Goal: Transaction & Acquisition: Purchase product/service

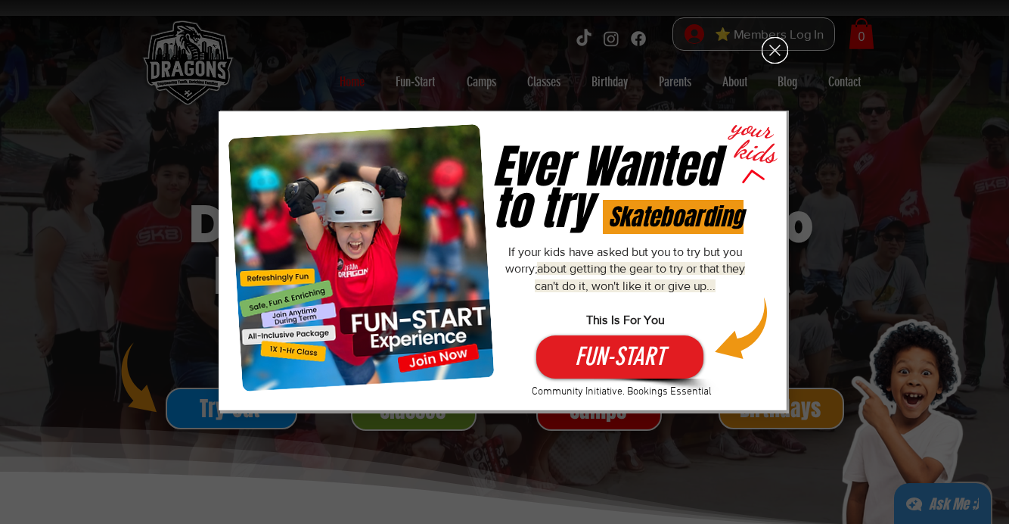
click at [770, 47] on icon "Back to site" at bounding box center [775, 50] width 26 height 26
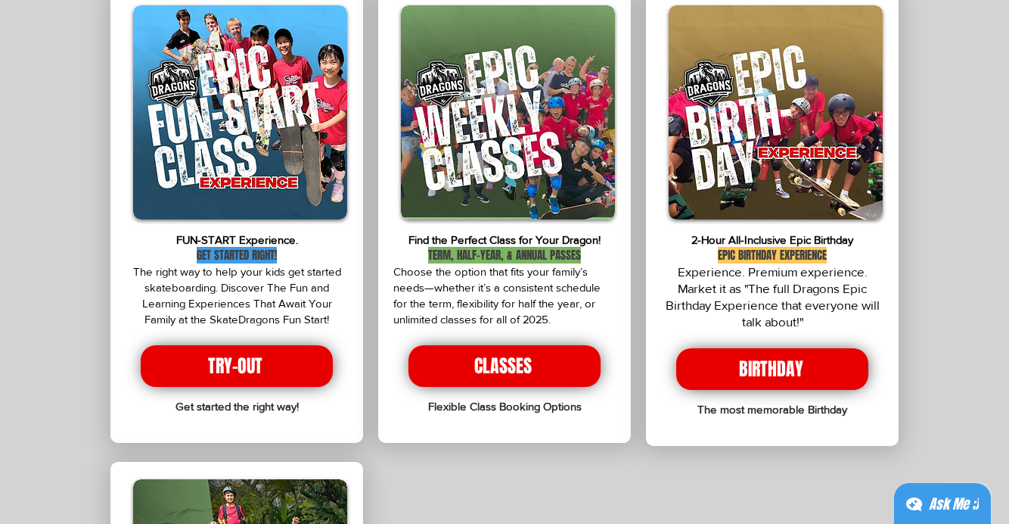
scroll to position [2865, 0]
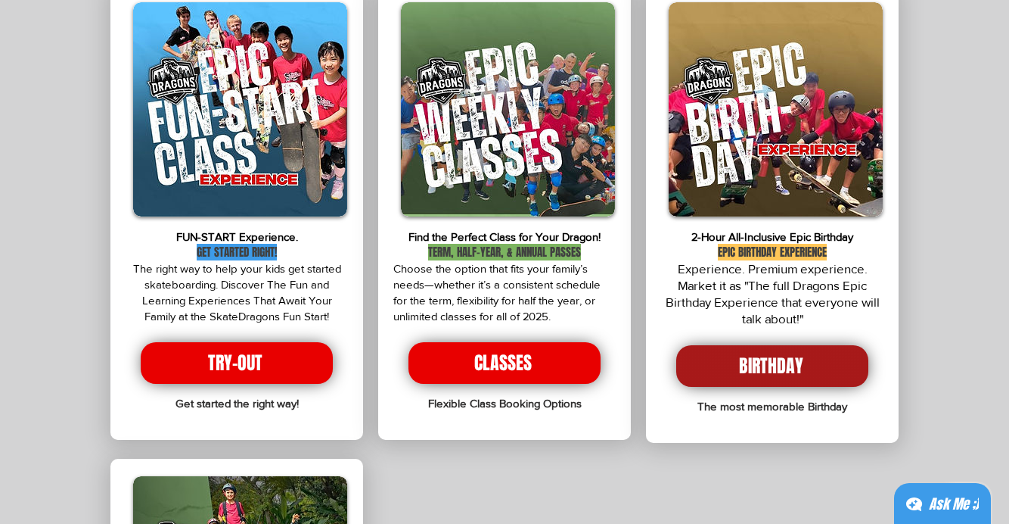
click at [730, 345] on span "BIRTHDAY" at bounding box center [772, 366] width 192 height 42
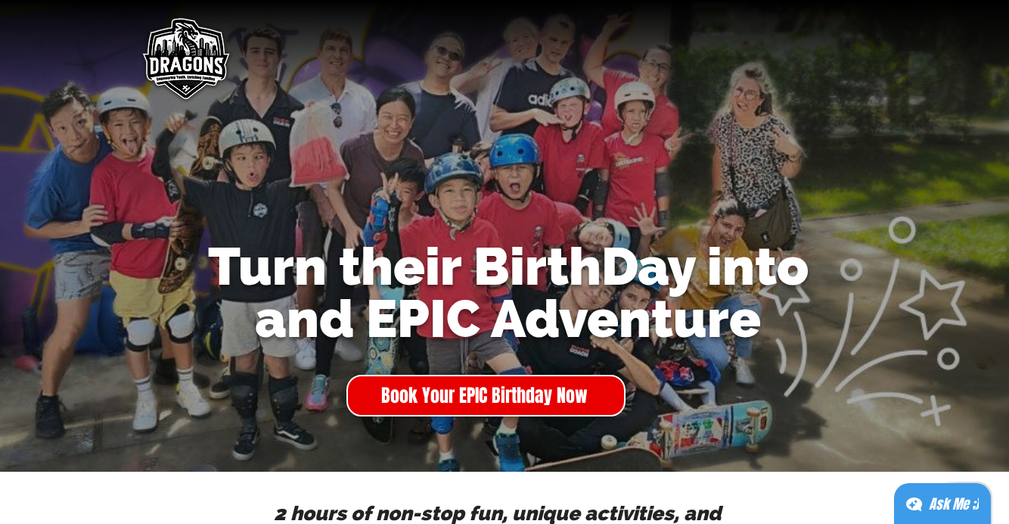
drag, startPoint x: 543, startPoint y: 280, endPoint x: 574, endPoint y: 279, distance: 30.3
click at [561, 279] on span "Turn their BirthDay into and EPIC Adventure" at bounding box center [508, 291] width 601 height 113
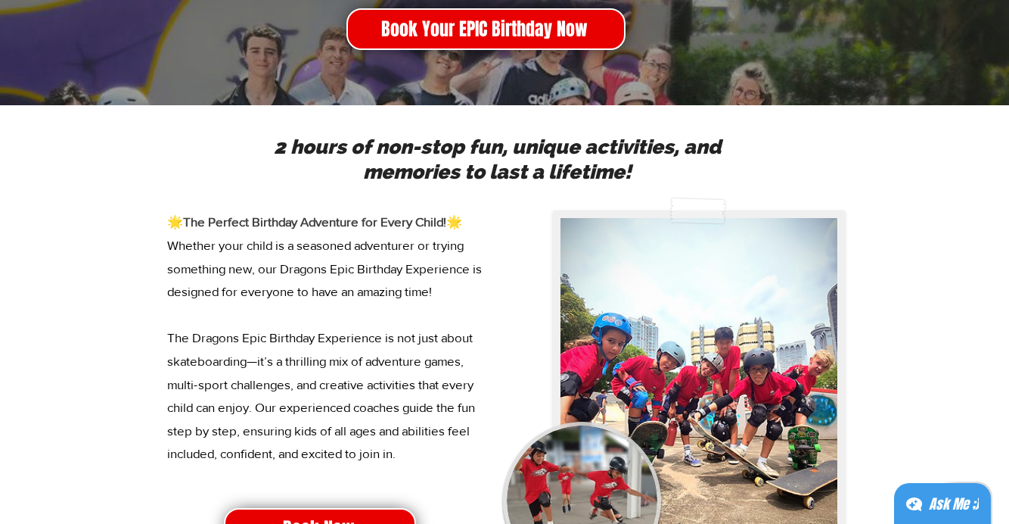
scroll to position [393, 0]
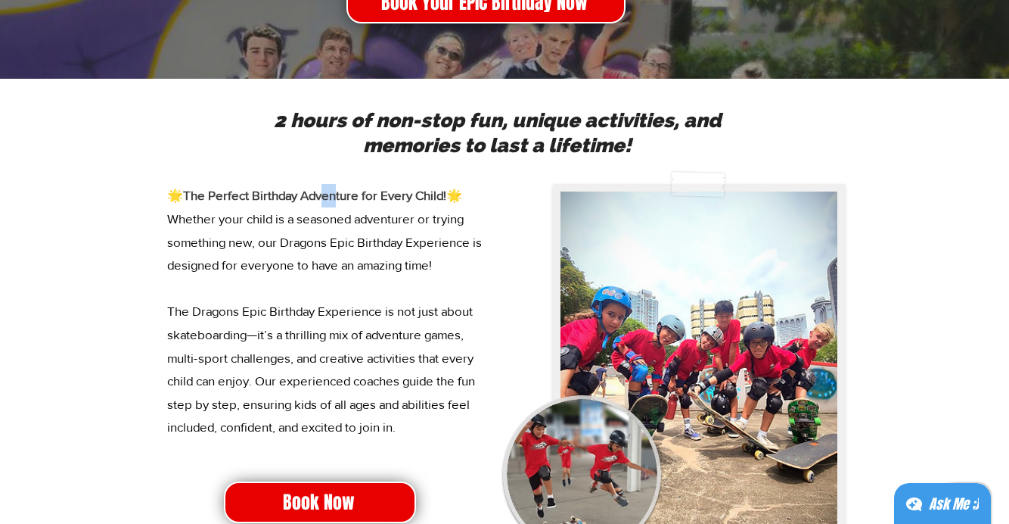
drag, startPoint x: 320, startPoint y: 194, endPoint x: 370, endPoint y: 194, distance: 49.9
click at [357, 194] on span "The Perfect Birthday Adventure for Every Child!" at bounding box center [314, 195] width 263 height 14
drag, startPoint x: 319, startPoint y: 219, endPoint x: 412, endPoint y: 226, distance: 94.1
click at [410, 225] on span "Whether your child is a seasoned adventurer or trying something new, our Dragon…" at bounding box center [324, 322] width 315 height 222
drag, startPoint x: 291, startPoint y: 251, endPoint x: 382, endPoint y: 251, distance: 91.6
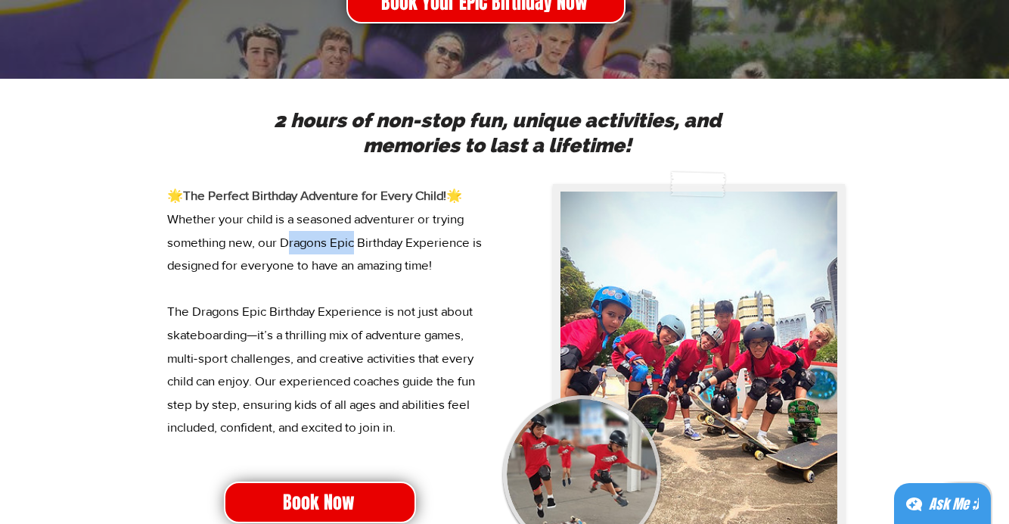
click at [380, 251] on p "🌟 The Perfect Birthday Adventure for Every Child! 🌟 Whether your child is a sea…" at bounding box center [331, 311] width 329 height 255
drag, startPoint x: 351, startPoint y: 275, endPoint x: 400, endPoint y: 275, distance: 49.2
click at [381, 275] on p "🌟 The Perfect Birthday Adventure for Every Child! 🌟 Whether your child is a sea…" at bounding box center [331, 311] width 329 height 255
drag, startPoint x: 322, startPoint y: 309, endPoint x: 400, endPoint y: 309, distance: 78.7
click at [399, 309] on span "Whether your child is a seasoned adventurer or trying something new, our Dragon…" at bounding box center [324, 322] width 315 height 222
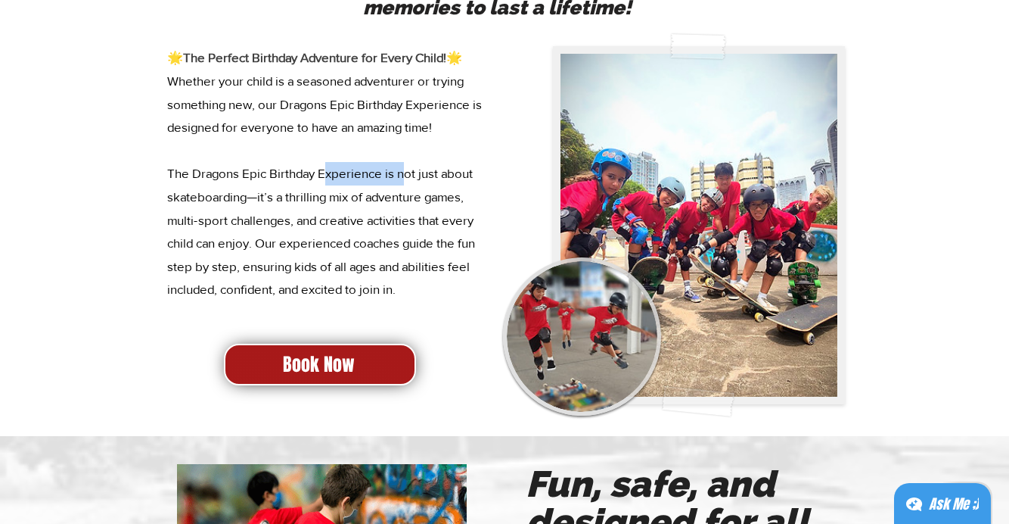
click at [347, 356] on span "Book Now" at bounding box center [319, 365] width 72 height 26
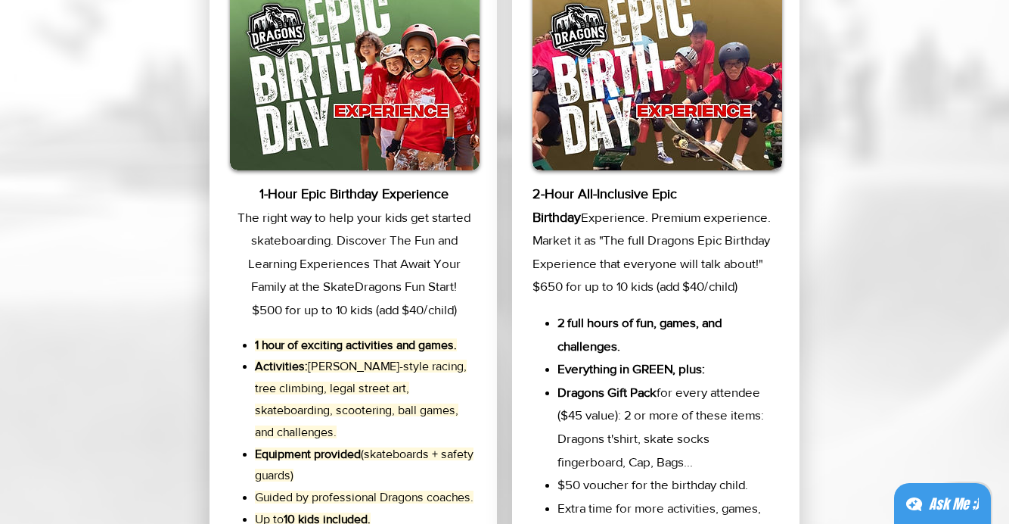
scroll to position [2434, 0]
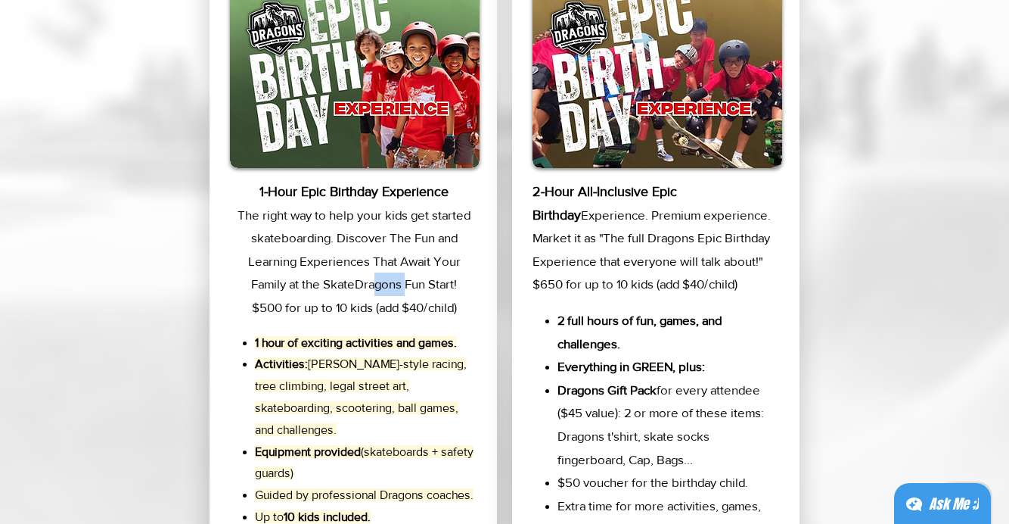
drag, startPoint x: 365, startPoint y: 283, endPoint x: 423, endPoint y: 283, distance: 57.5
click at [409, 283] on p "1-Hour Epic Birthday Experience The right way to help your kids get started ska…" at bounding box center [354, 249] width 248 height 139
drag, startPoint x: 317, startPoint y: 304, endPoint x: 376, endPoint y: 304, distance: 59.0
click at [375, 304] on p "1-Hour Epic Birthday Experience The right way to help your kids get started ska…" at bounding box center [354, 249] width 248 height 139
drag, startPoint x: 384, startPoint y: 304, endPoint x: 428, endPoint y: 304, distance: 43.9
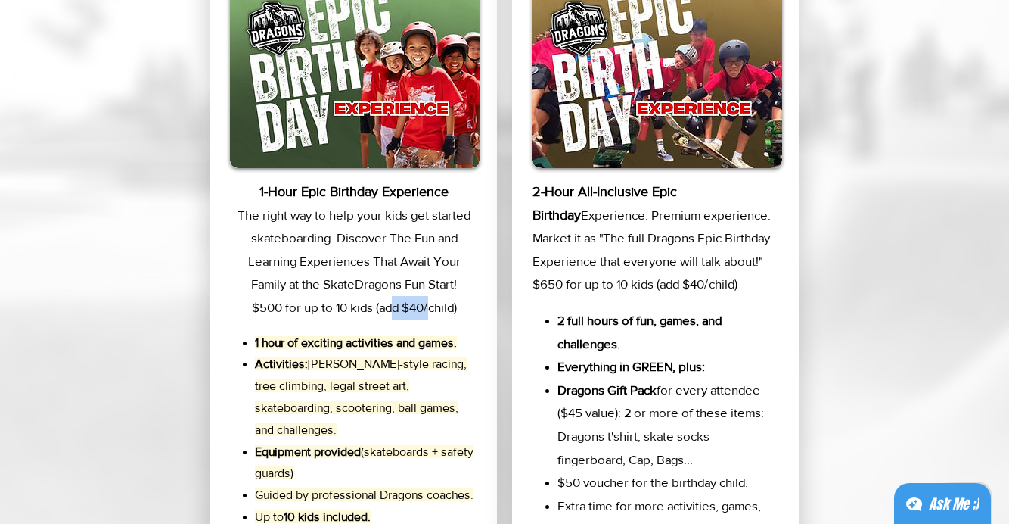
click at [428, 304] on p "1-Hour Epic Birthday Experience The right way to help your kids get started ska…" at bounding box center [354, 249] width 248 height 139
drag, startPoint x: 382, startPoint y: 239, endPoint x: 409, endPoint y: 239, distance: 26.5
click at [393, 239] on p "1-Hour Epic Birthday Experience The right way to help your kids get started ska…" at bounding box center [354, 249] width 248 height 139
drag, startPoint x: 361, startPoint y: 273, endPoint x: 400, endPoint y: 273, distance: 39.3
click at [384, 273] on p "1-Hour Epic Birthday Experience The right way to help your kids get started ska…" at bounding box center [354, 249] width 248 height 139
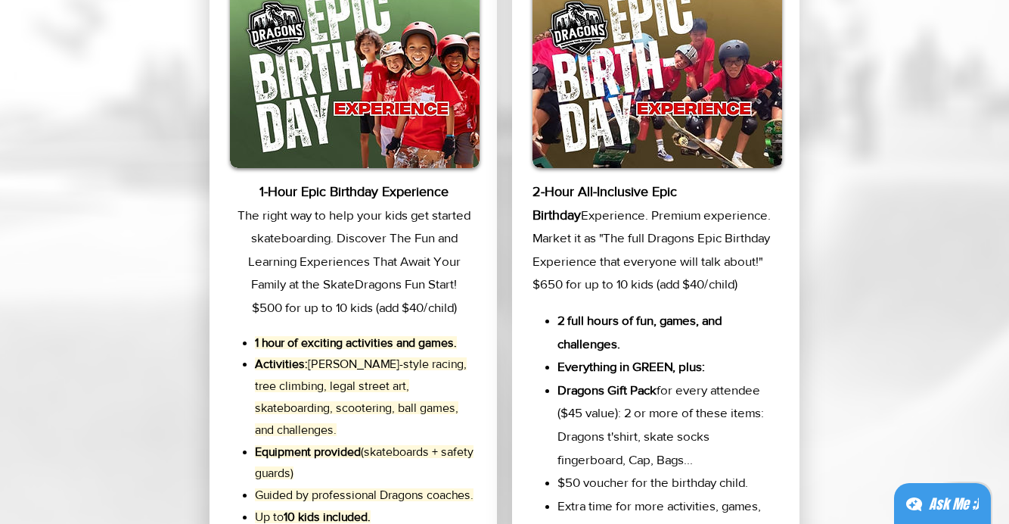
click at [391, 285] on p "1-Hour Epic Birthday Experience The right way to help your kids get started ska…" at bounding box center [354, 249] width 248 height 139
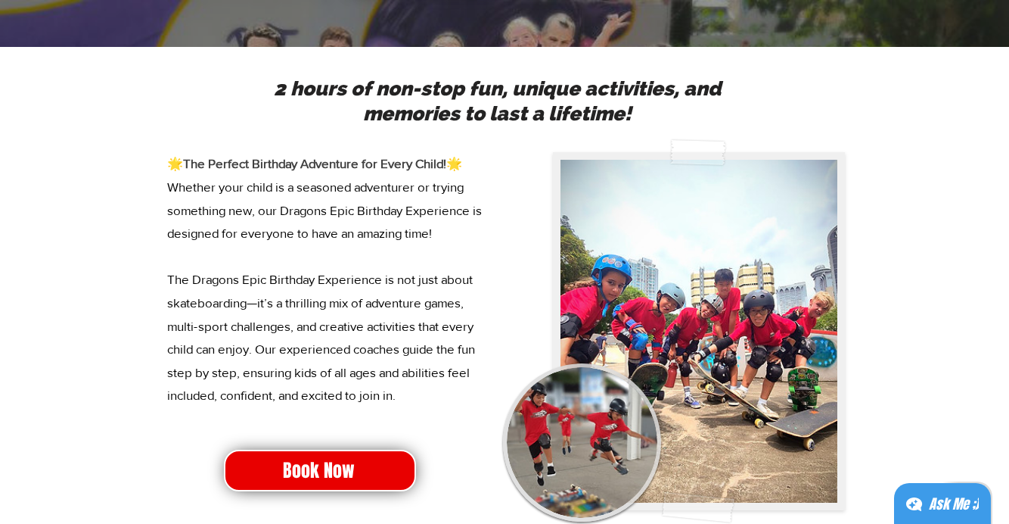
scroll to position [0, 0]
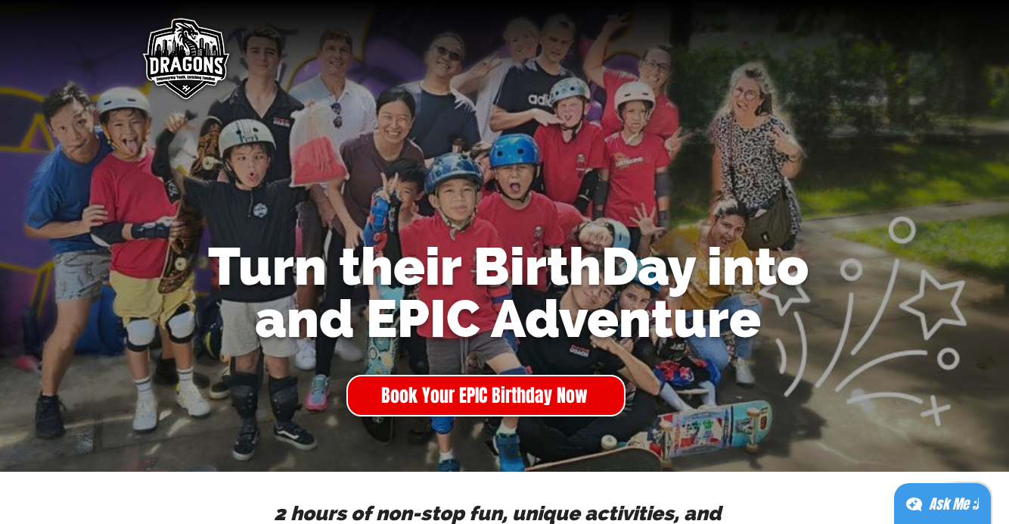
click at [170, 58] on img "main content" at bounding box center [185, 60] width 102 height 102
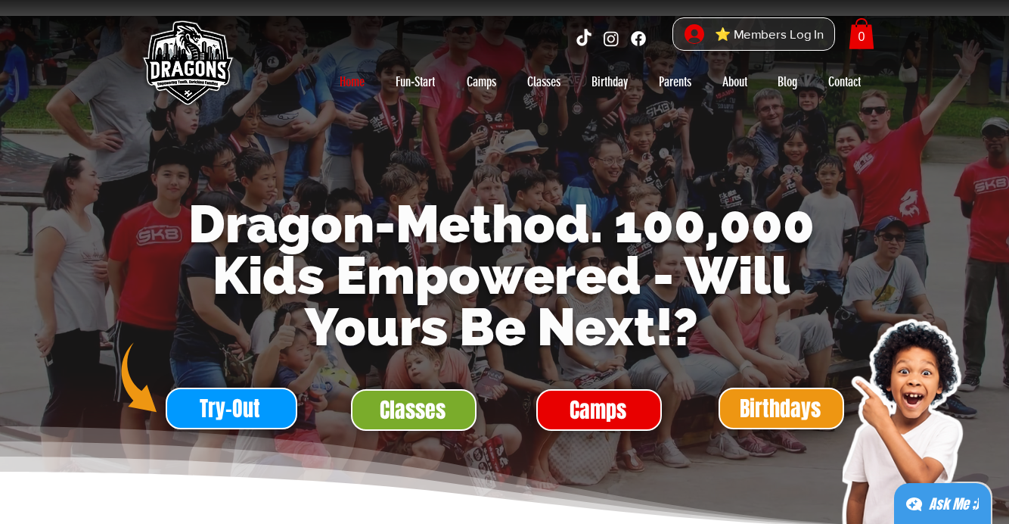
scroll to position [17, 0]
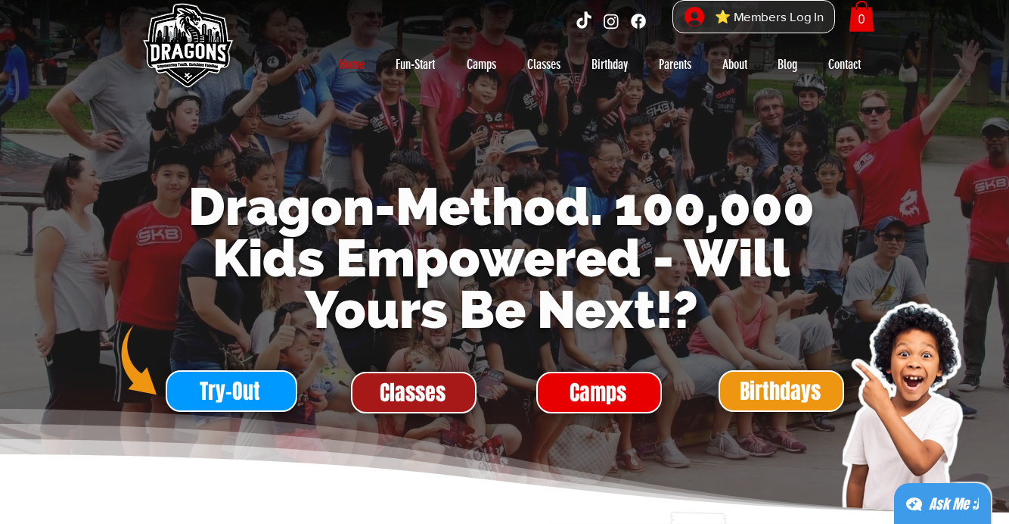
click at [424, 392] on span "Classes" at bounding box center [413, 393] width 66 height 30
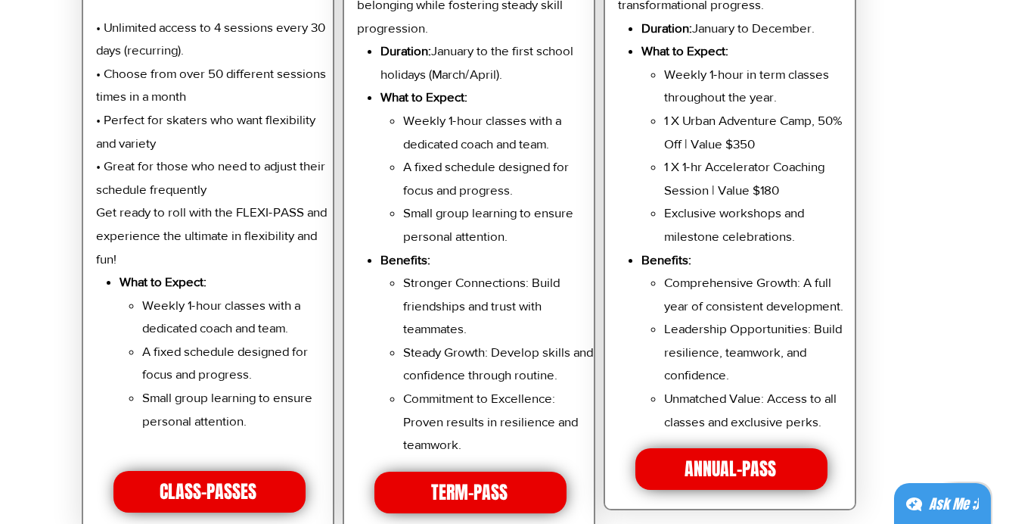
scroll to position [3377, 0]
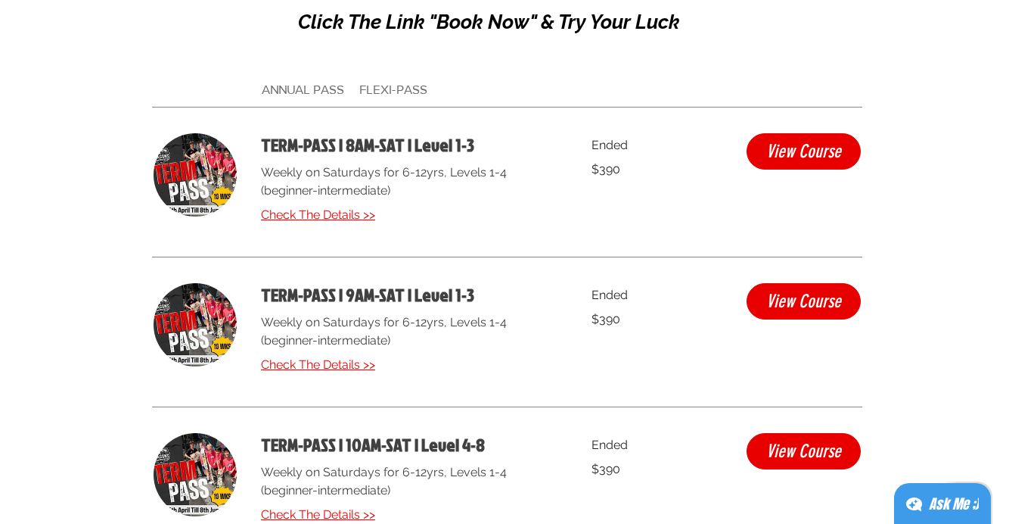
scroll to position [4159, 0]
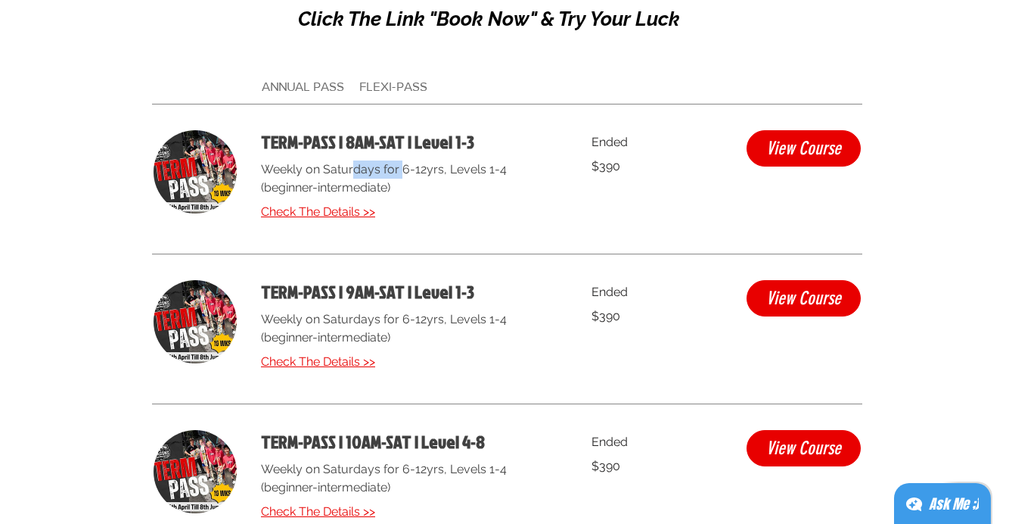
drag, startPoint x: 352, startPoint y: 169, endPoint x: 403, endPoint y: 163, distance: 51.0
click at [403, 163] on p "Weekly on Saturdays for 6-12yrs, Levels 1-4 (beginner-intermediate)" at bounding box center [408, 178] width 294 height 36
click at [400, 165] on p "Weekly on Saturdays for 6-12yrs, Levels 1-4 (beginner-intermediate)" at bounding box center [408, 178] width 294 height 36
drag, startPoint x: 440, startPoint y: 161, endPoint x: 477, endPoint y: 161, distance: 37.8
click at [477, 161] on p "Weekly on Saturdays for 6-12yrs, Levels 1-4 (beginner-intermediate)" at bounding box center [408, 178] width 294 height 36
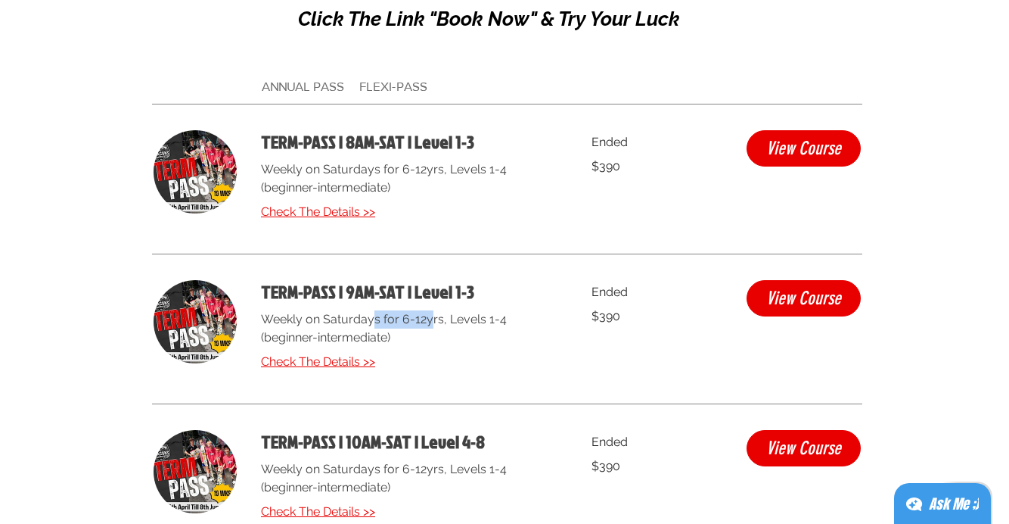
drag, startPoint x: 374, startPoint y: 317, endPoint x: 443, endPoint y: 315, distance: 69.6
click at [437, 315] on p "Weekly on Saturdays for 6-12yrs, Levels 1-4 (beginner-intermediate)" at bounding box center [408, 328] width 294 height 36
click at [369, 332] on p "Weekly on Saturdays for 6-12yrs, Levels 1-4 (beginner-intermediate)" at bounding box center [408, 328] width 294 height 36
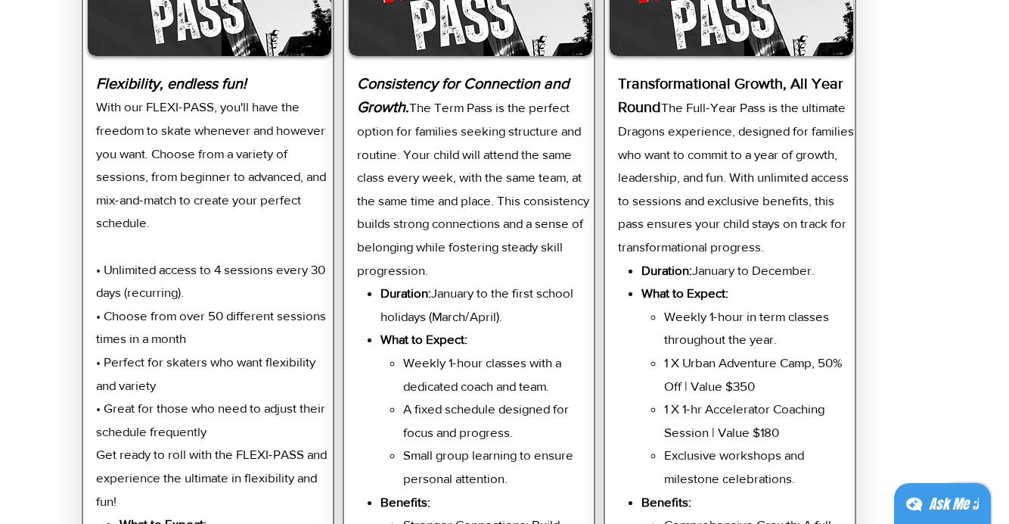
scroll to position [3129, 0]
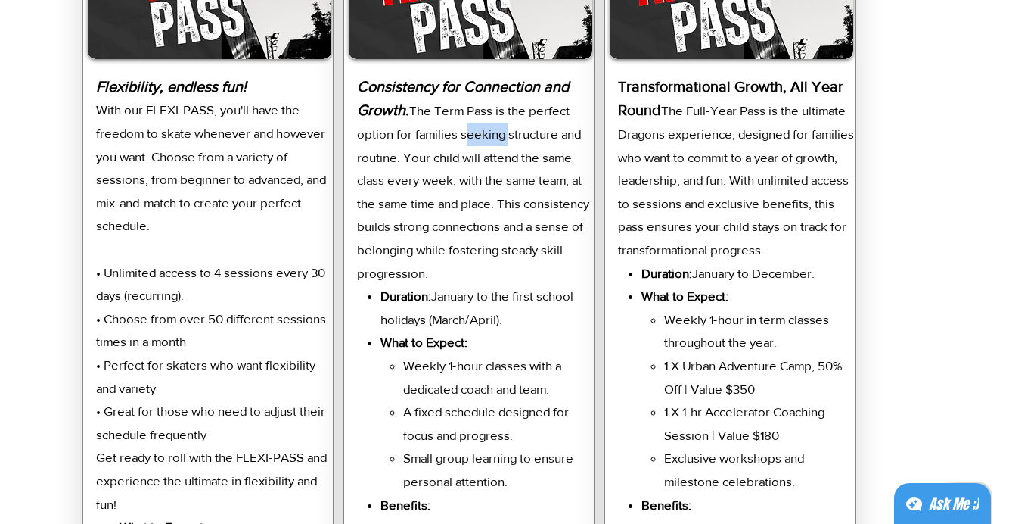
drag, startPoint x: 468, startPoint y: 126, endPoint x: 523, endPoint y: 126, distance: 55.2
click at [521, 126] on p "Consistency for Connection and Growth. The Term Pass is the perfect option for …" at bounding box center [476, 180] width 238 height 210
drag, startPoint x: 465, startPoint y: 148, endPoint x: 530, endPoint y: 148, distance: 64.3
click at [529, 148] on p "Consistency for Connection and Growth. The Term Pass is the perfect option for …" at bounding box center [476, 180] width 238 height 210
drag, startPoint x: 476, startPoint y: 179, endPoint x: 568, endPoint y: 179, distance: 92.3
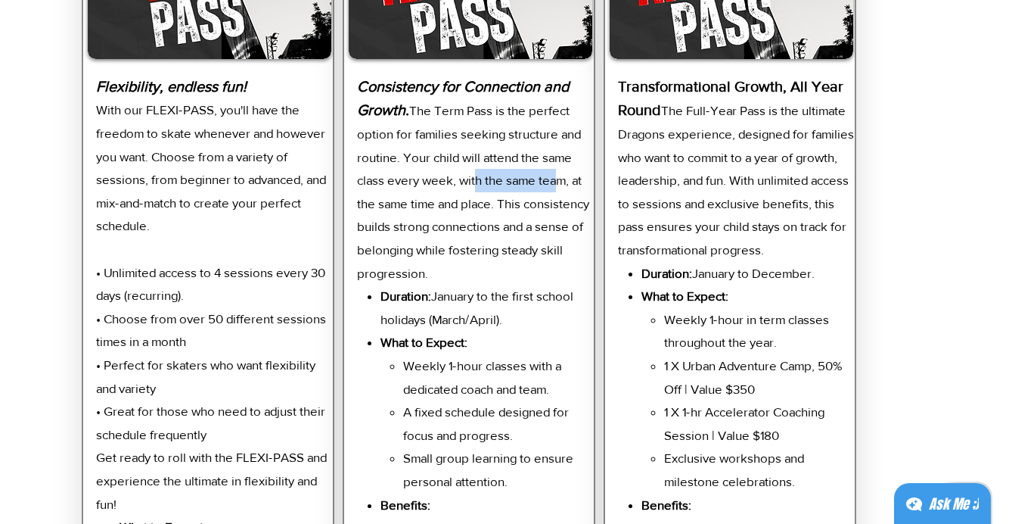
click at [567, 179] on p "Consistency for Connection and Growth. The Term Pass is the perfect option for …" at bounding box center [476, 180] width 238 height 210
drag, startPoint x: 466, startPoint y: 201, endPoint x: 536, endPoint y: 201, distance: 69.6
click at [536, 201] on p "Consistency for Connection and Growth. The Term Pass is the perfect option for …" at bounding box center [476, 180] width 238 height 210
drag, startPoint x: 473, startPoint y: 220, endPoint x: 531, endPoint y: 220, distance: 58.3
click at [527, 220] on p "Consistency for Connection and Growth. The Term Pass is the perfect option for …" at bounding box center [476, 180] width 238 height 210
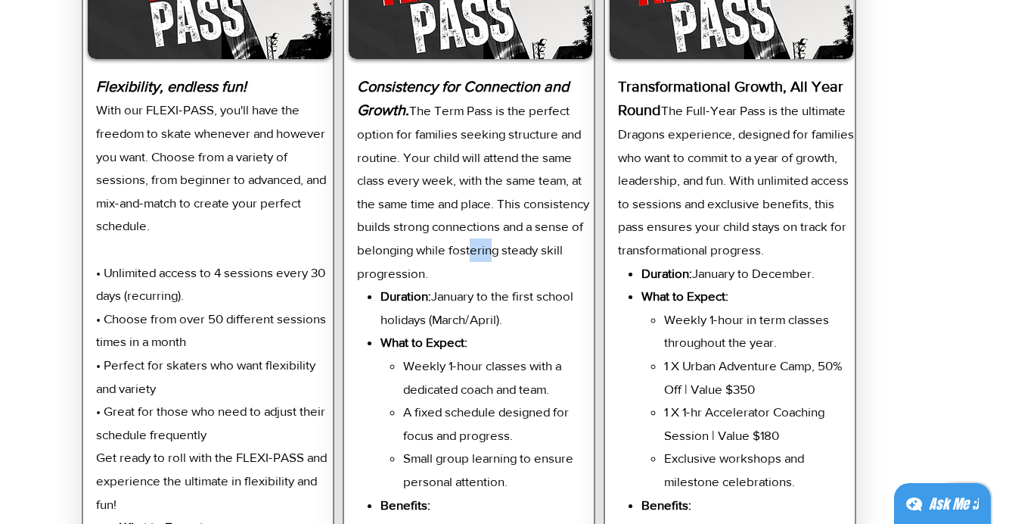
drag, startPoint x: 478, startPoint y: 247, endPoint x: 515, endPoint y: 247, distance: 37.1
click at [502, 247] on p "Consistency for Connection and Growth. The Term Pass is the perfect option for …" at bounding box center [476, 180] width 238 height 210
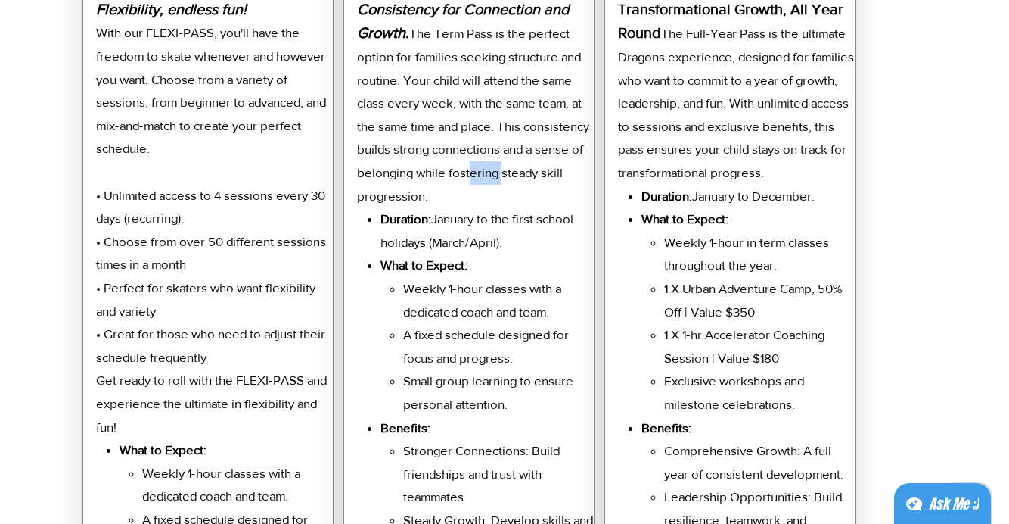
scroll to position [3228, 0]
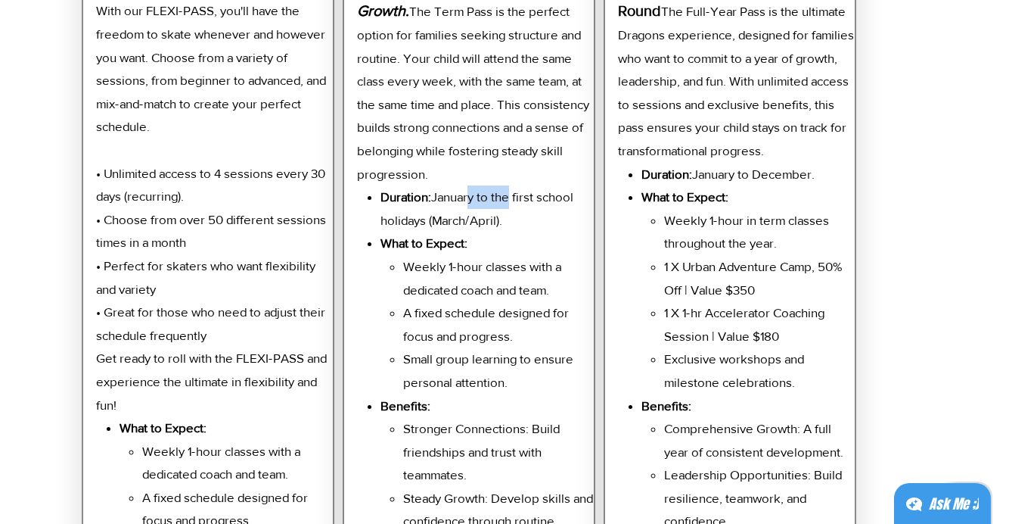
drag, startPoint x: 475, startPoint y: 191, endPoint x: 521, endPoint y: 191, distance: 46.2
click at [518, 191] on p "Duration: January to the first school holidays (March/April)." at bounding box center [488, 208] width 214 height 46
drag, startPoint x: 443, startPoint y: 213, endPoint x: 501, endPoint y: 213, distance: 58.3
click at [499, 213] on p "Duration: January to the first school holidays (March/April)." at bounding box center [488, 208] width 214 height 46
drag, startPoint x: 501, startPoint y: 189, endPoint x: 549, endPoint y: 189, distance: 48.4
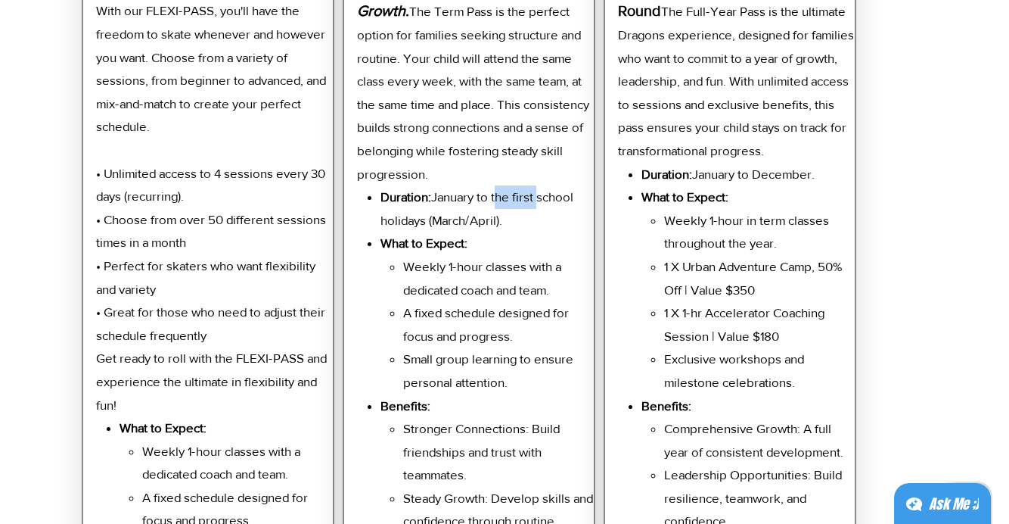
click at [548, 189] on p "Duration: January to the first school holidays (March/April)." at bounding box center [488, 208] width 214 height 46
drag, startPoint x: 416, startPoint y: 214, endPoint x: 489, endPoint y: 214, distance: 72.6
click at [488, 214] on p "Duration: January to the first school holidays (March/April)." at bounding box center [488, 208] width 214 height 46
drag, startPoint x: 446, startPoint y: 252, endPoint x: 489, endPoint y: 252, distance: 43.1
click at [476, 255] on p "Weekly 1-hour classes with a dedicated coach and team." at bounding box center [498, 278] width 191 height 46
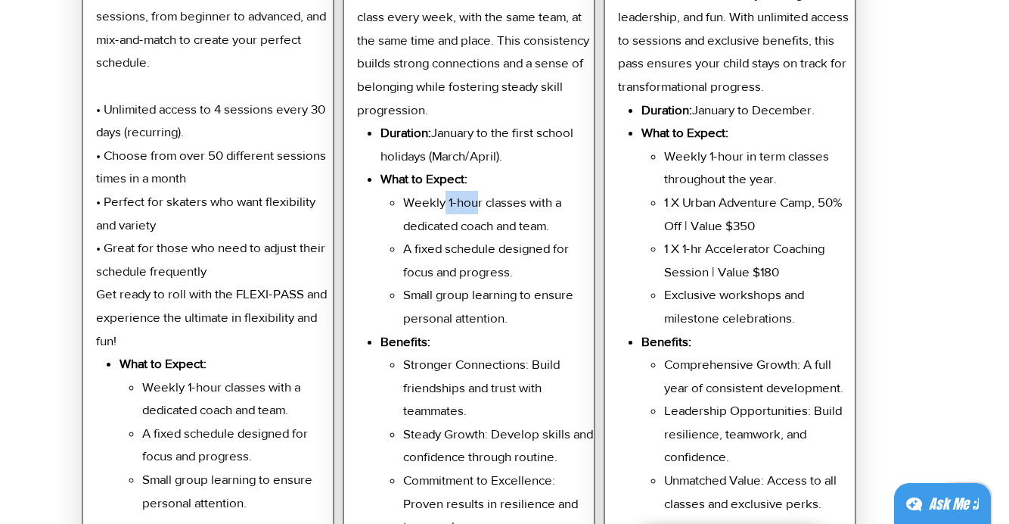
scroll to position [3294, 0]
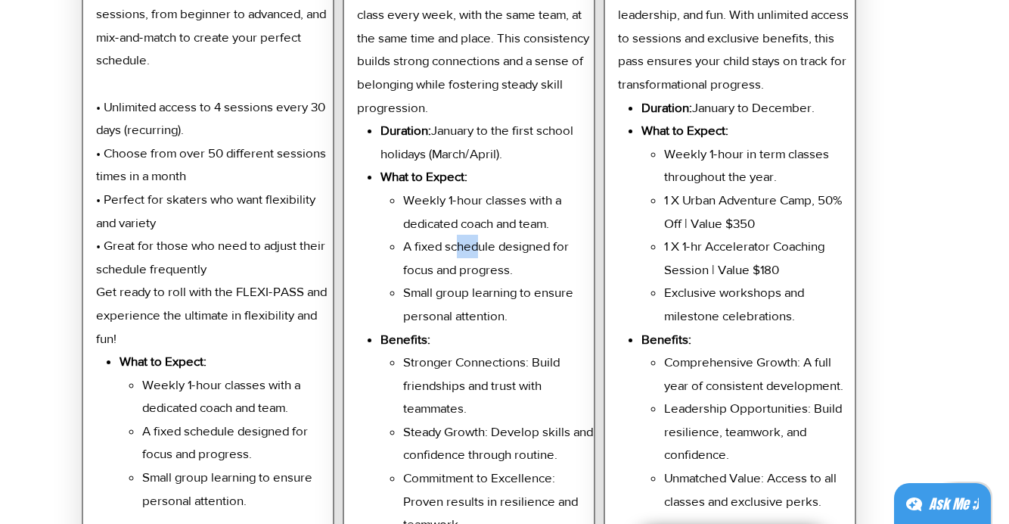
drag, startPoint x: 459, startPoint y: 241, endPoint x: 489, endPoint y: 241, distance: 30.3
click at [484, 241] on p "A fixed schedule designed for focus and progress." at bounding box center [498, 258] width 191 height 46
click at [466, 138] on p "Duration: January to the first school holidays (March/April)." at bounding box center [488, 142] width 214 height 46
drag, startPoint x: 518, startPoint y: 120, endPoint x: 570, endPoint y: 121, distance: 51.5
click at [570, 120] on p "Duration: January to the first school holidays (March/April)." at bounding box center [488, 142] width 214 height 46
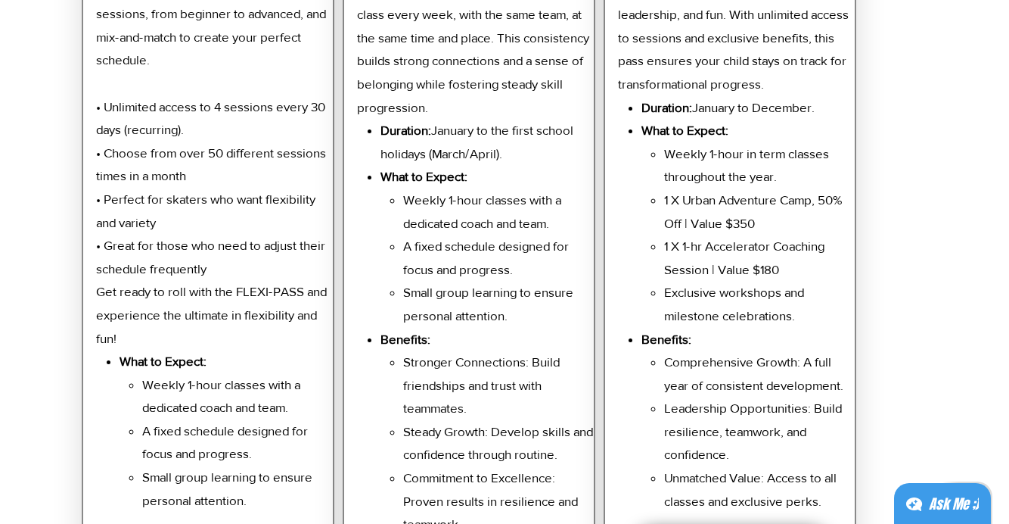
drag, startPoint x: 459, startPoint y: 152, endPoint x: 475, endPoint y: 152, distance: 15.9
click at [461, 152] on p "Duration: January to the first school holidays (March/April)." at bounding box center [488, 142] width 214 height 46
click at [493, 194] on p "Weekly 1-hour classes with a dedicated coach and team." at bounding box center [498, 211] width 191 height 46
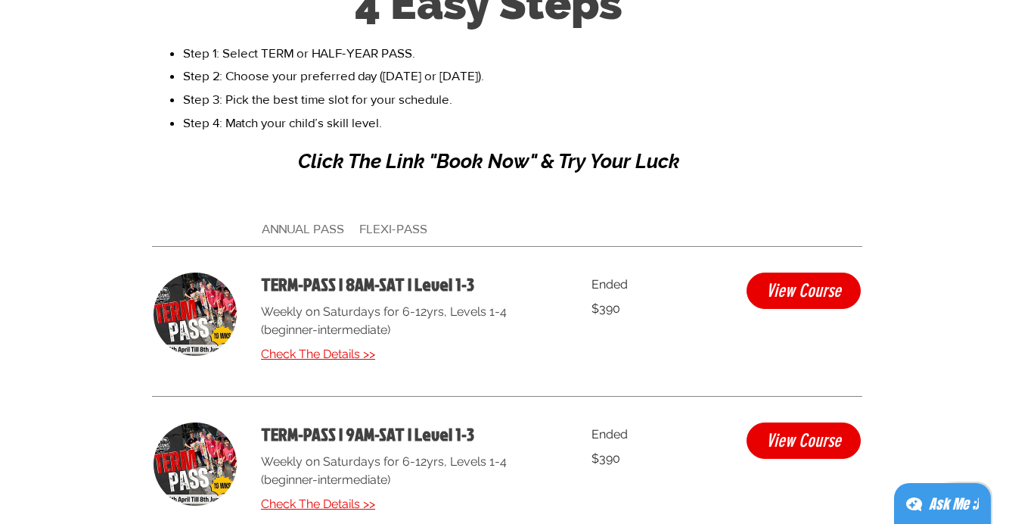
scroll to position [4015, 0]
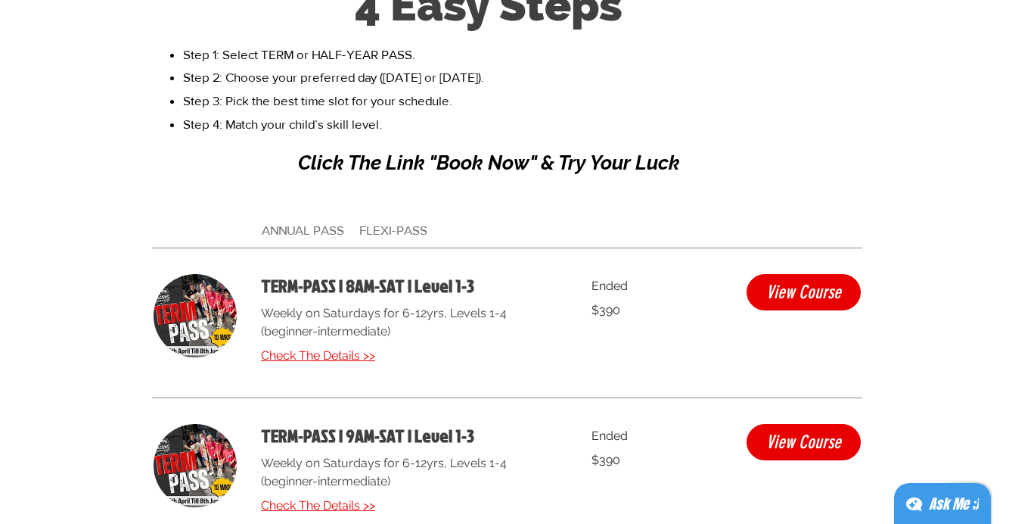
click at [385, 222] on span "ANNUAL PASS FLEXI-PASS" at bounding box center [345, 229] width 166 height 14
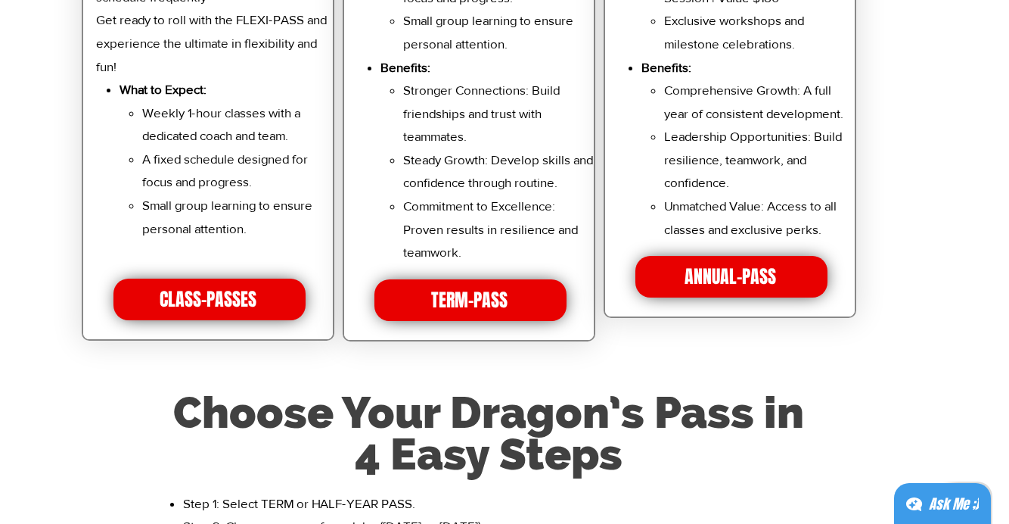
scroll to position [3603, 0]
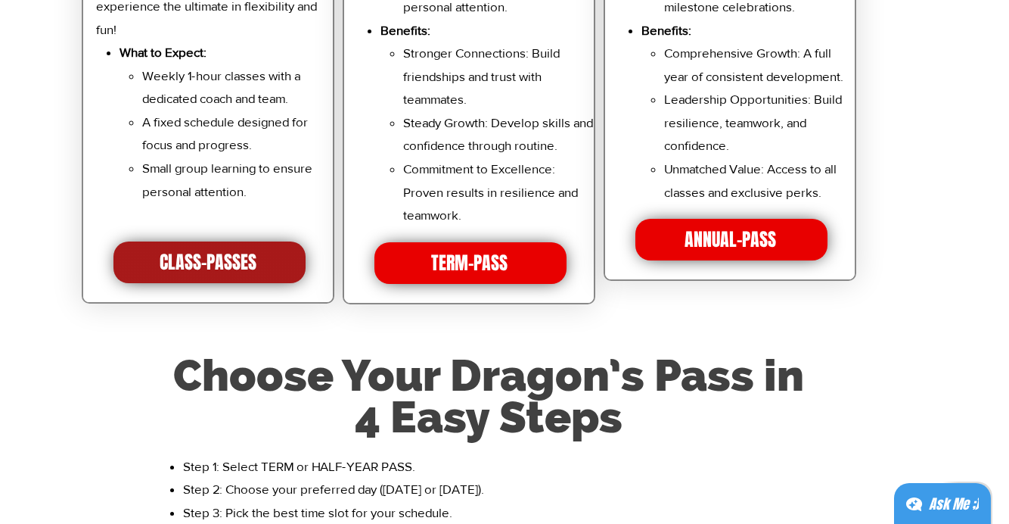
click at [257, 266] on span "CLASS-PASSES" at bounding box center [209, 262] width 192 height 42
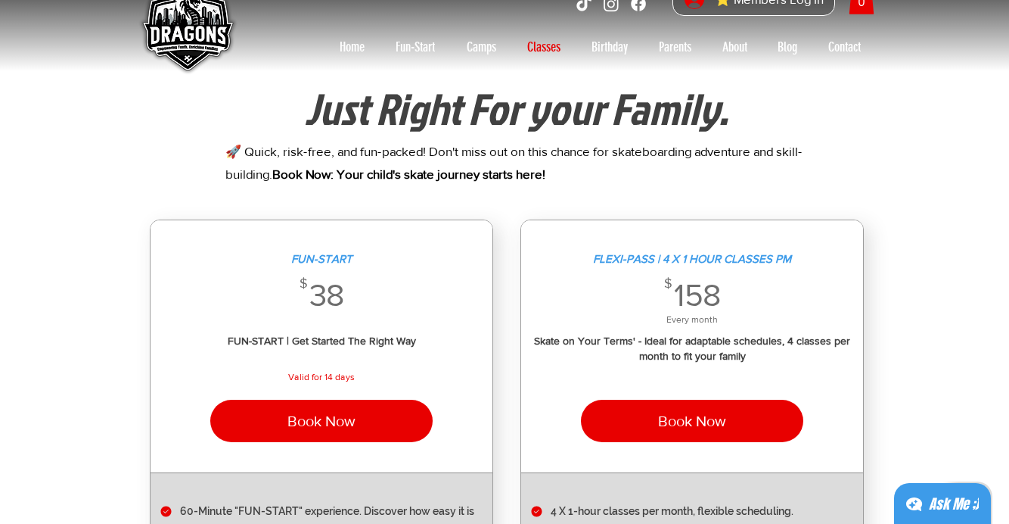
scroll to position [38, 0]
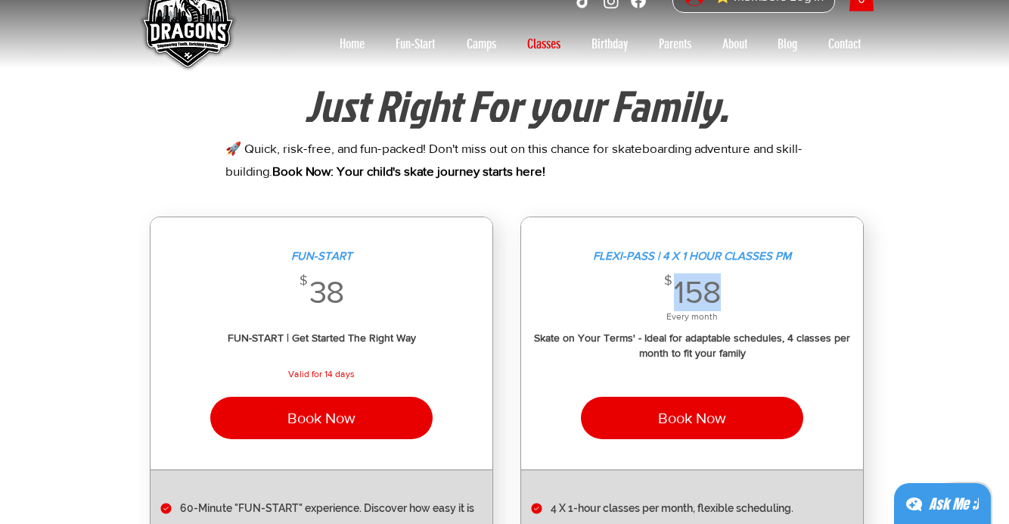
drag, startPoint x: 673, startPoint y: 293, endPoint x: 744, endPoint y: 293, distance: 70.4
click at [741, 293] on div "$ 158 158$" at bounding box center [692, 292] width 327 height 38
click at [705, 290] on span "158" at bounding box center [697, 292] width 47 height 38
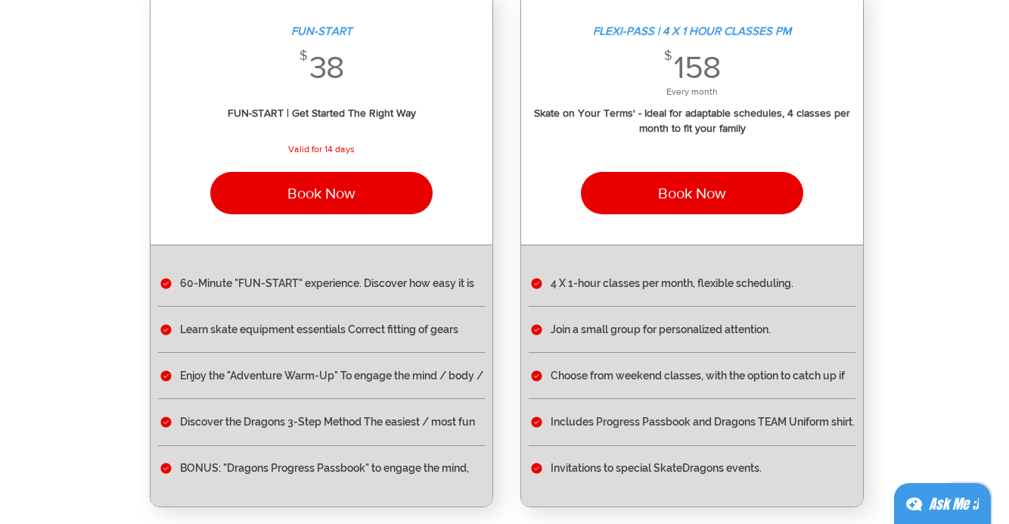
scroll to position [264, 0]
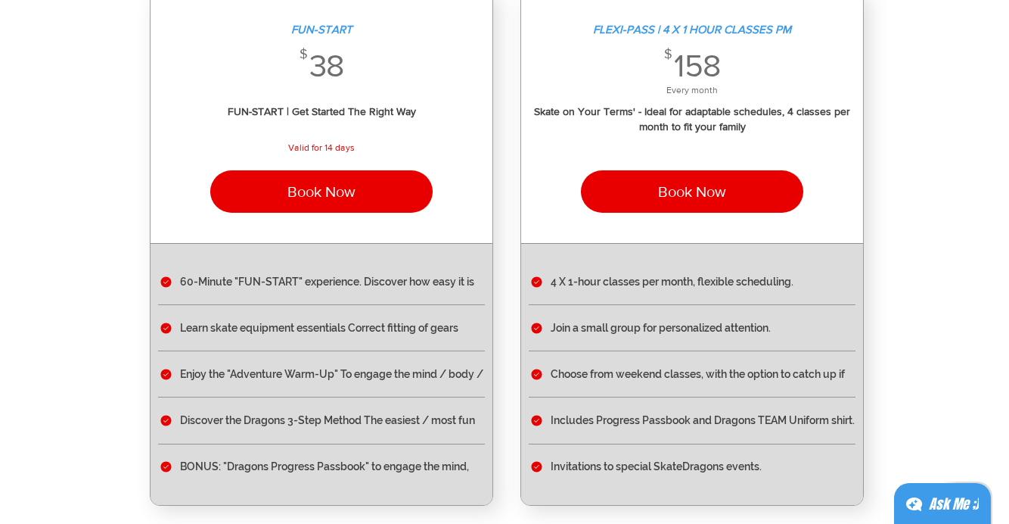
drag, startPoint x: 588, startPoint y: 325, endPoint x: 621, endPoint y: 325, distance: 33.3
click at [608, 325] on li "Join a small group for personalized attention." at bounding box center [692, 328] width 327 height 46
drag, startPoint x: 625, startPoint y: 374, endPoint x: 658, endPoint y: 374, distance: 32.5
click at [648, 374] on li "Choose from weekend classes, with the option to catch up if" at bounding box center [692, 374] width 327 height 46
drag, startPoint x: 613, startPoint y: 421, endPoint x: 643, endPoint y: 421, distance: 30.3
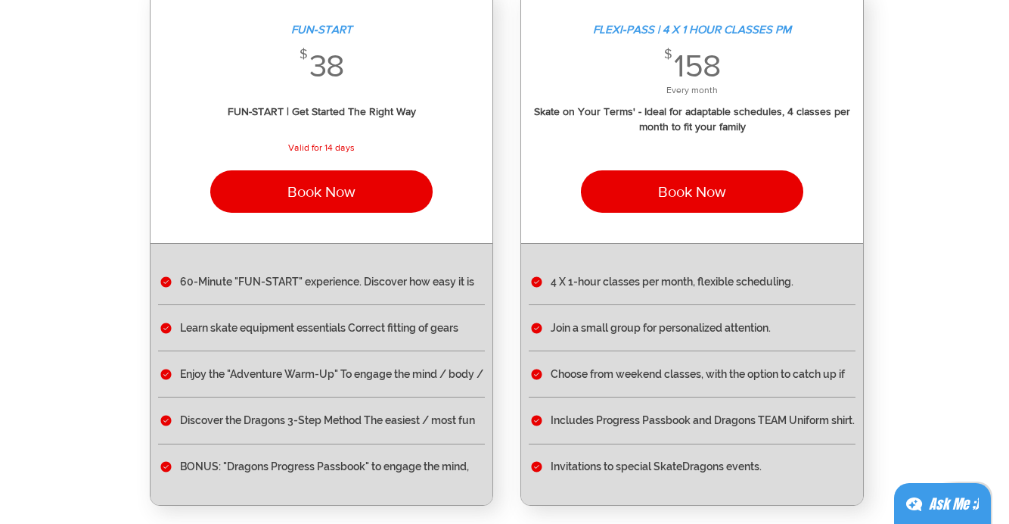
click at [627, 421] on li "Includes Progress Passbook and Dragons TEAM Uniform shirt." at bounding box center [692, 420] width 327 height 46
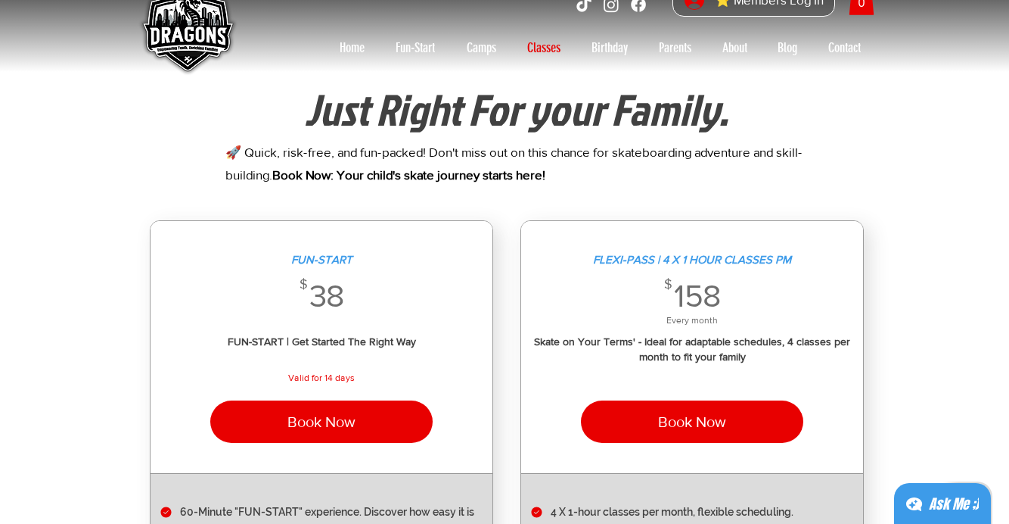
scroll to position [0, 0]
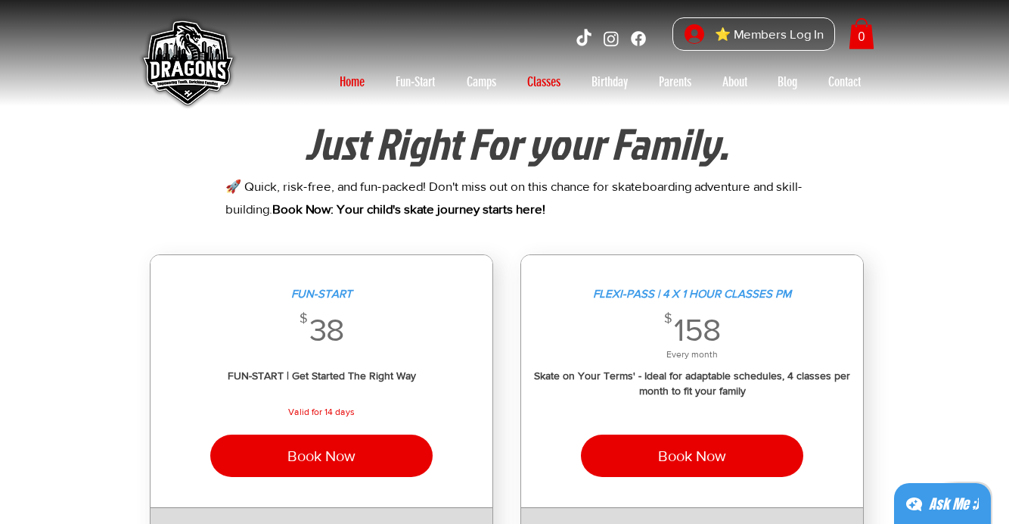
click at [361, 86] on p "Home" at bounding box center [352, 82] width 40 height 24
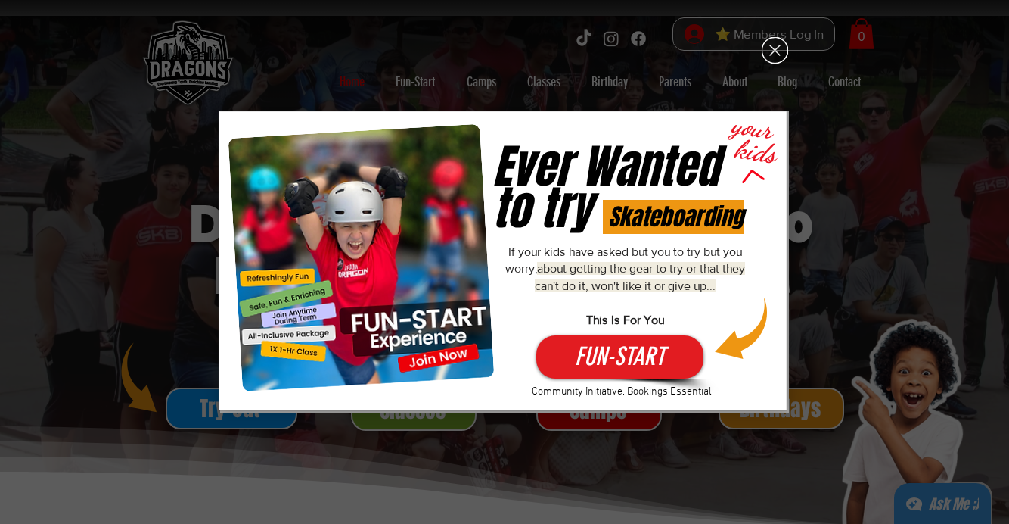
click at [768, 52] on icon "Back to site" at bounding box center [775, 50] width 26 height 26
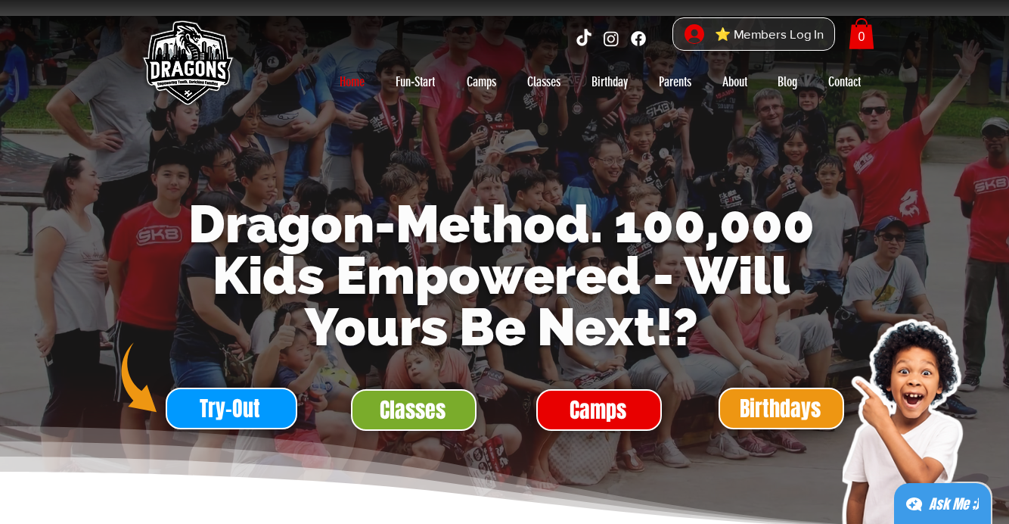
scroll to position [3664, 0]
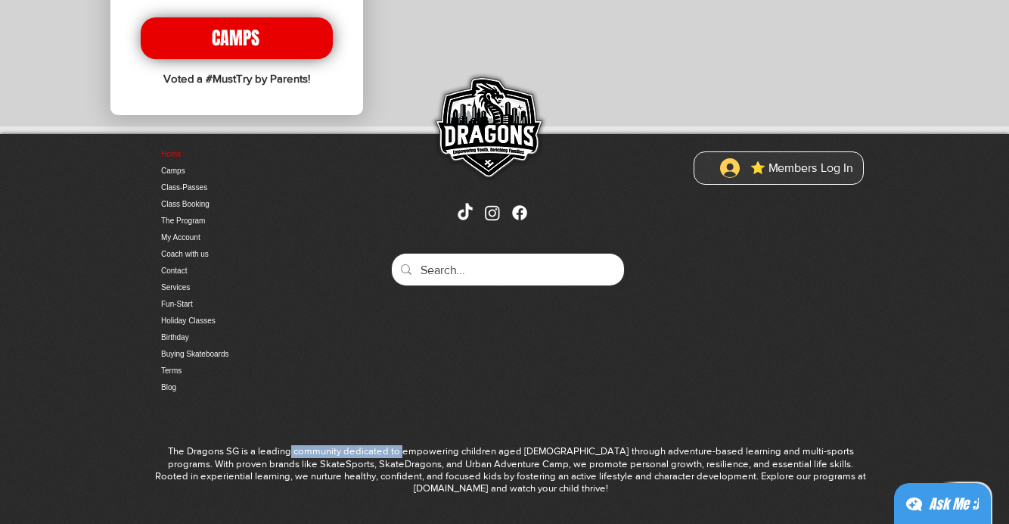
drag, startPoint x: 287, startPoint y: 421, endPoint x: 404, endPoint y: 421, distance: 117.3
click at [403, 445] on span "The Dragons SG is a leading community dedicated to empowering children aged [DE…" at bounding box center [510, 469] width 711 height 48
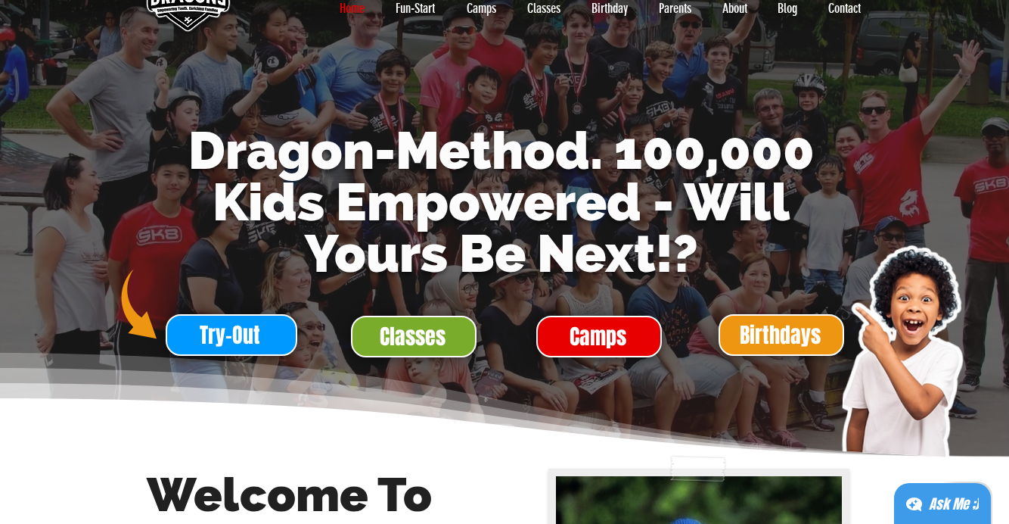
scroll to position [0, 0]
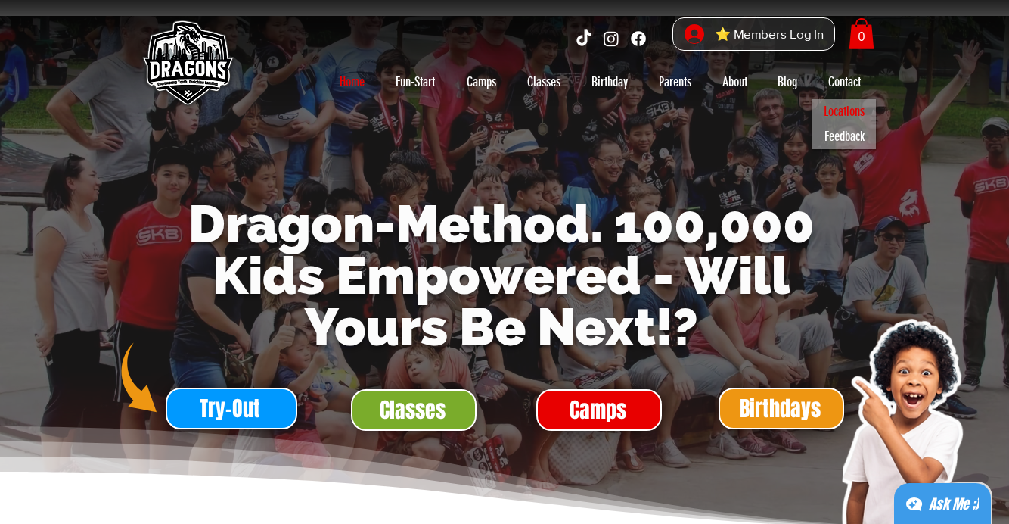
click at [839, 106] on p "Locations" at bounding box center [844, 111] width 54 height 25
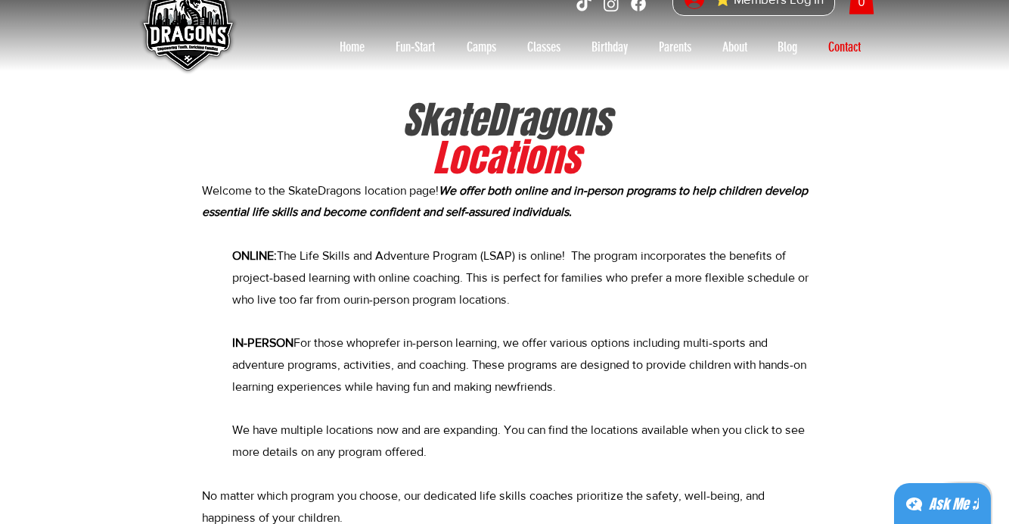
scroll to position [36, 0]
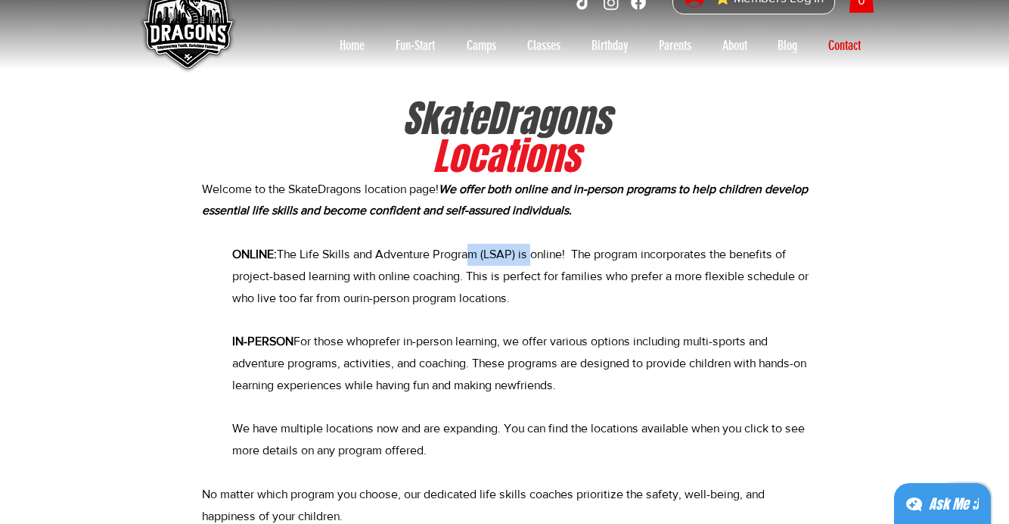
drag, startPoint x: 471, startPoint y: 262, endPoint x: 551, endPoint y: 262, distance: 79.4
click at [549, 262] on p "ONLINE: The Life Skills and Adventure Program (LSAP) is online! The program inc…" at bounding box center [523, 287] width 583 height 87
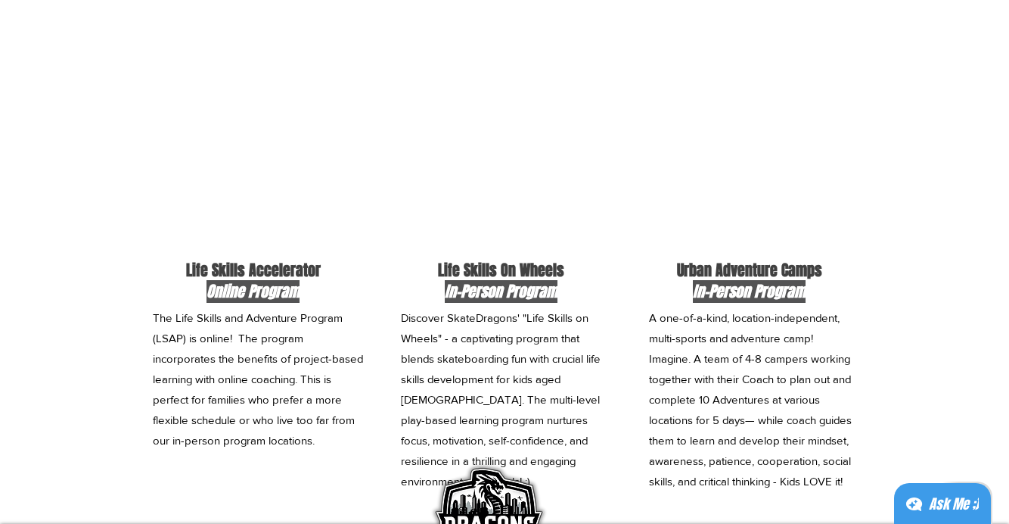
scroll to position [653, 0]
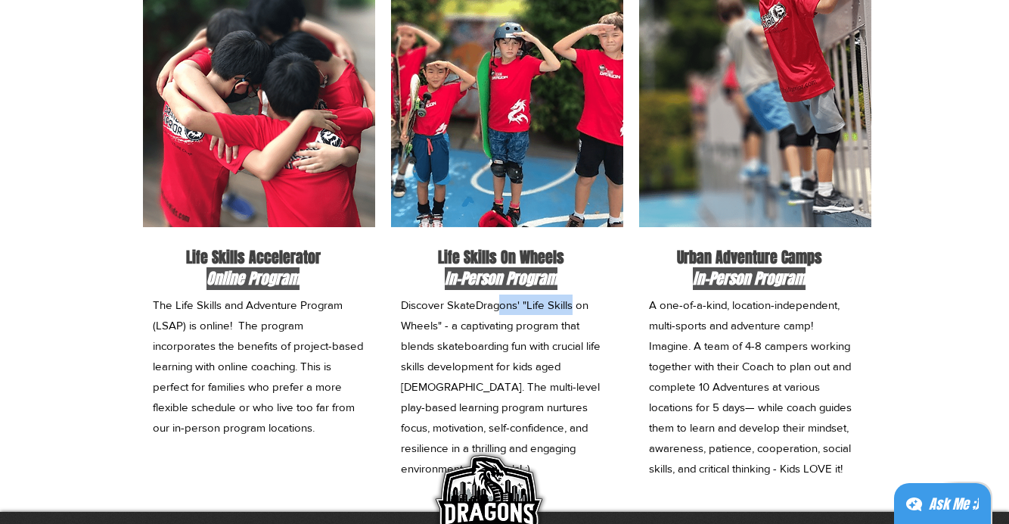
drag, startPoint x: 496, startPoint y: 309, endPoint x: 576, endPoint y: 309, distance: 79.4
click at [576, 309] on span "Discover SkateDragons' "Life Skills on Wheels" - a captivating program that ble…" at bounding box center [501, 386] width 200 height 176
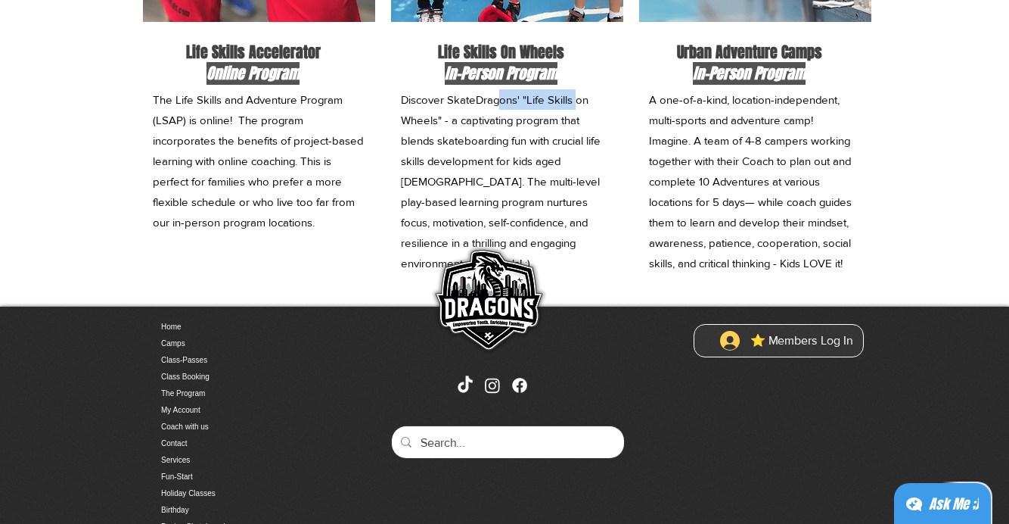
scroll to position [859, 0]
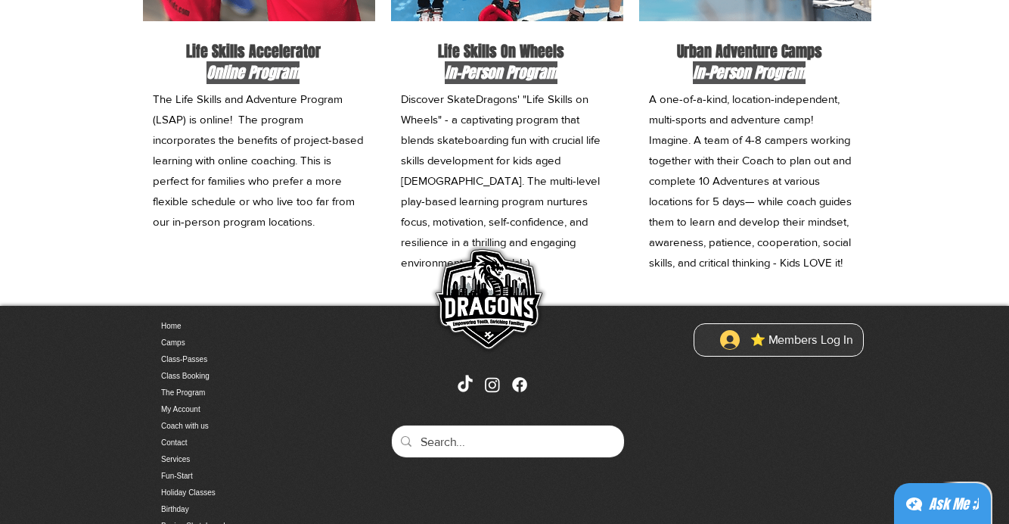
click at [498, 52] on span "Life Skills On Wheels" at bounding box center [501, 51] width 126 height 23
click at [487, 84] on div at bounding box center [505, 13] width 235 height 571
drag, startPoint x: 508, startPoint y: 132, endPoint x: 539, endPoint y: 132, distance: 31.8
click at [537, 132] on p "Discover SkateDragons' "Life Skills on Wheels" - a captivating program that ble…" at bounding box center [506, 181] width 210 height 184
drag, startPoint x: 473, startPoint y: 180, endPoint x: 512, endPoint y: 180, distance: 39.3
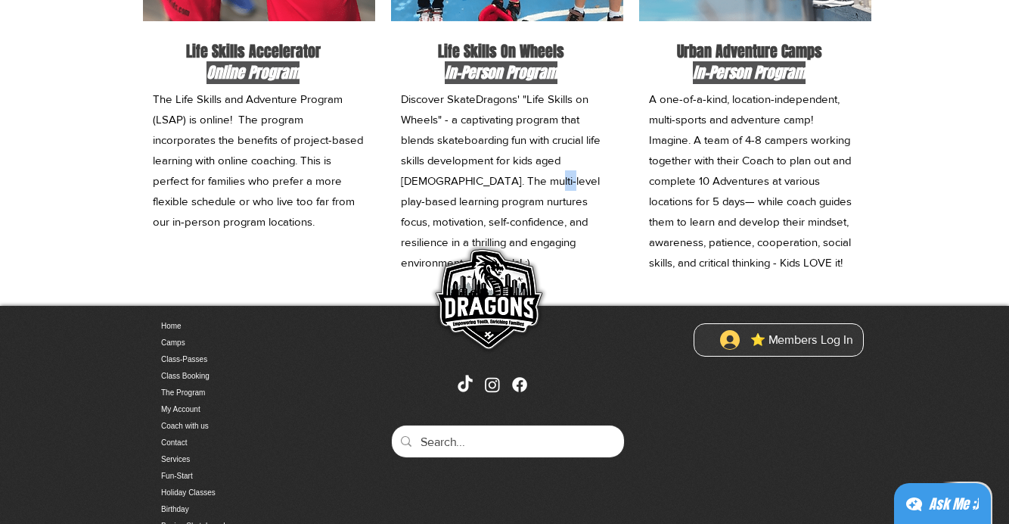
click at [511, 180] on span "Discover SkateDragons' "Life Skills on Wheels" - a captivating program that ble…" at bounding box center [501, 180] width 200 height 176
drag, startPoint x: 480, startPoint y: 224, endPoint x: 526, endPoint y: 224, distance: 45.4
click at [506, 224] on span "Discover SkateDragons' "Life Skills on Wheels" - a captivating program that ble…" at bounding box center [501, 180] width 200 height 176
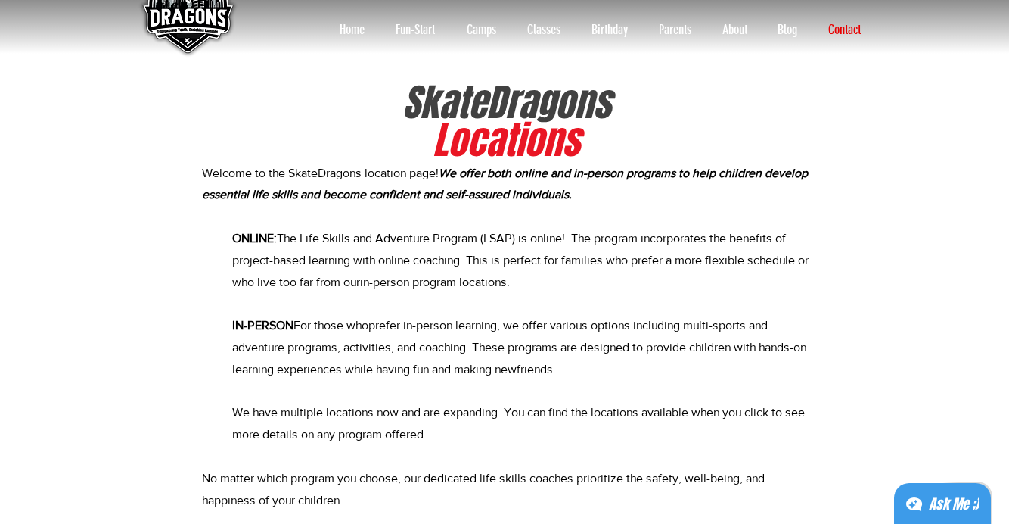
scroll to position [54, 0]
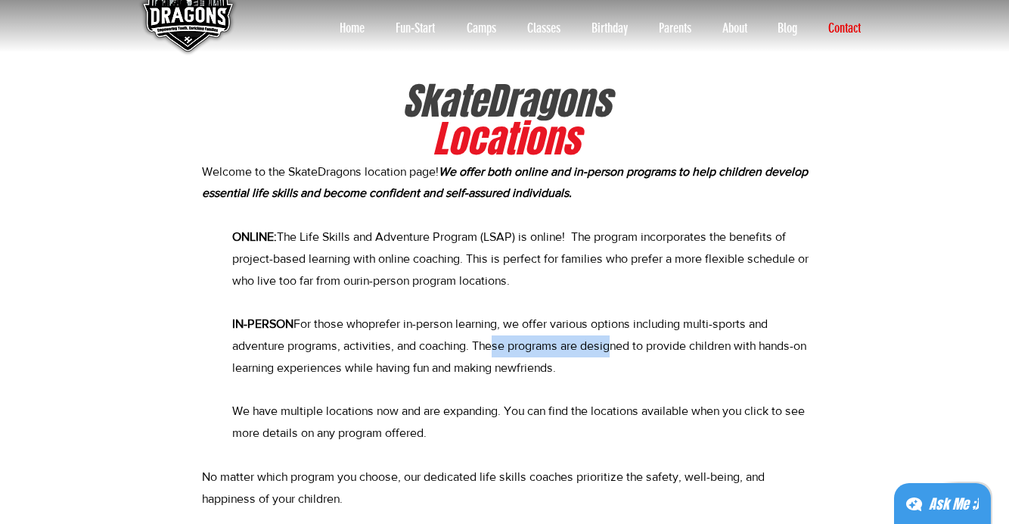
drag, startPoint x: 485, startPoint y: 344, endPoint x: 627, endPoint y: 343, distance: 141.5
click at [621, 343] on span "prefer in-person learning, we offer various options including multi-sports and …" at bounding box center [519, 345] width 574 height 57
drag, startPoint x: 682, startPoint y: 340, endPoint x: 725, endPoint y: 340, distance: 43.1
click at [724, 340] on span "prefer in-person learning, we offer various options including multi-sports and …" at bounding box center [519, 345] width 574 height 57
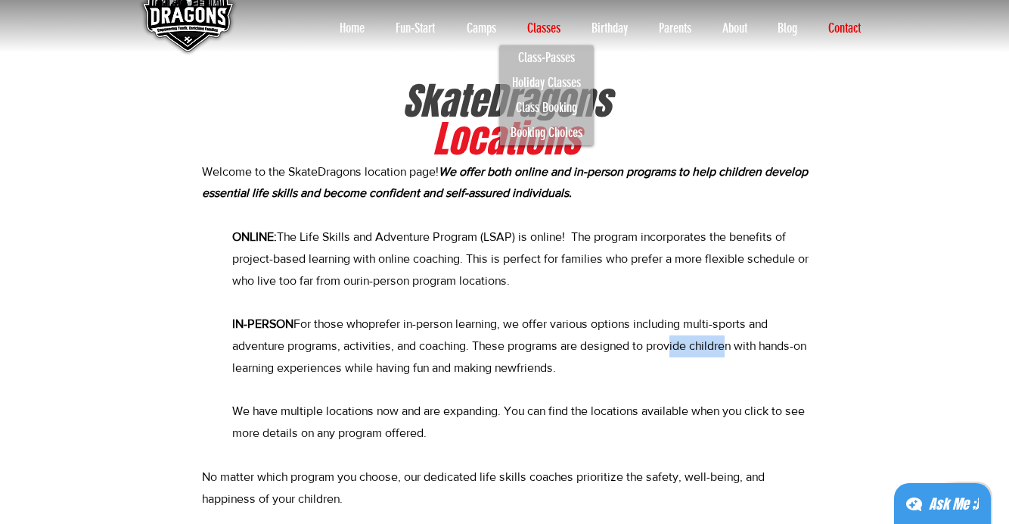
click at [536, 28] on p "Classes" at bounding box center [544, 28] width 48 height 24
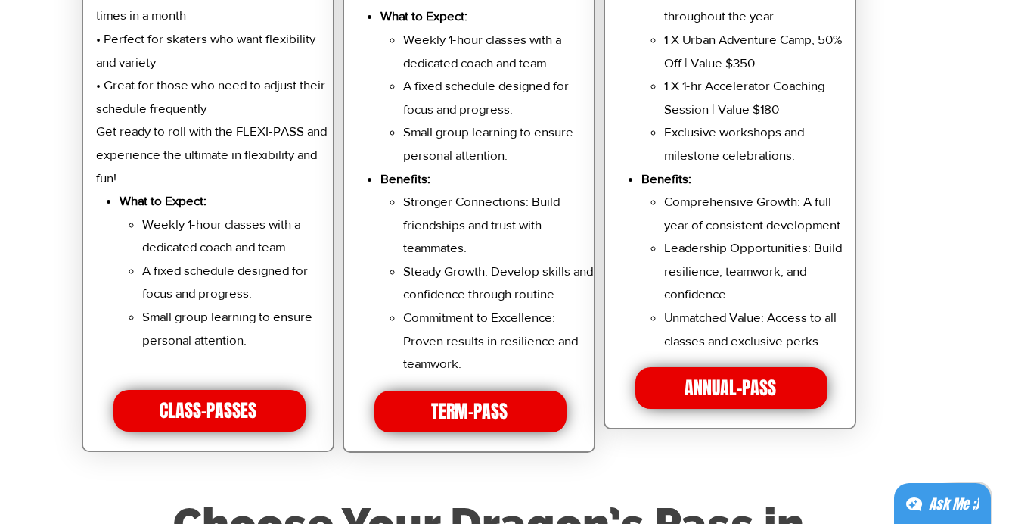
scroll to position [3456, 0]
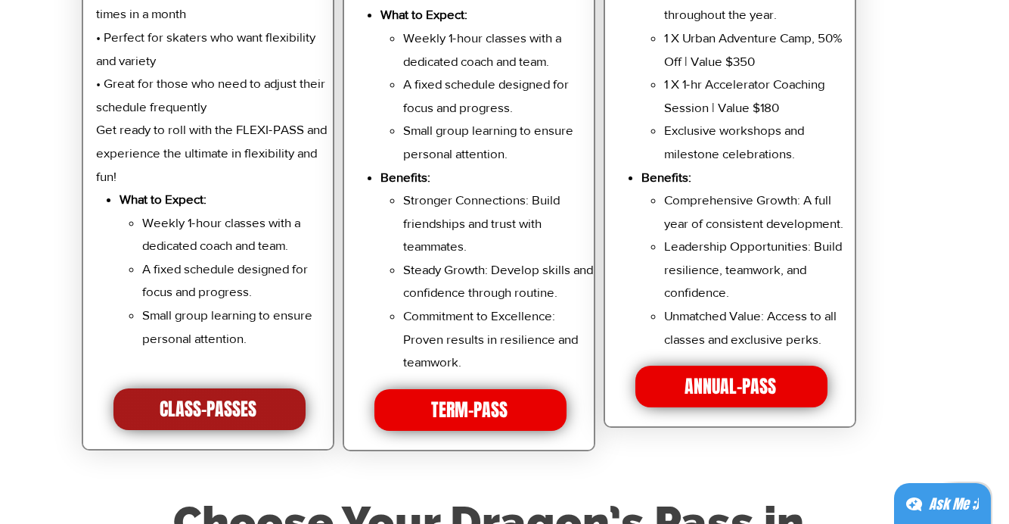
click at [263, 388] on span "CLASS-PASSES" at bounding box center [209, 409] width 192 height 42
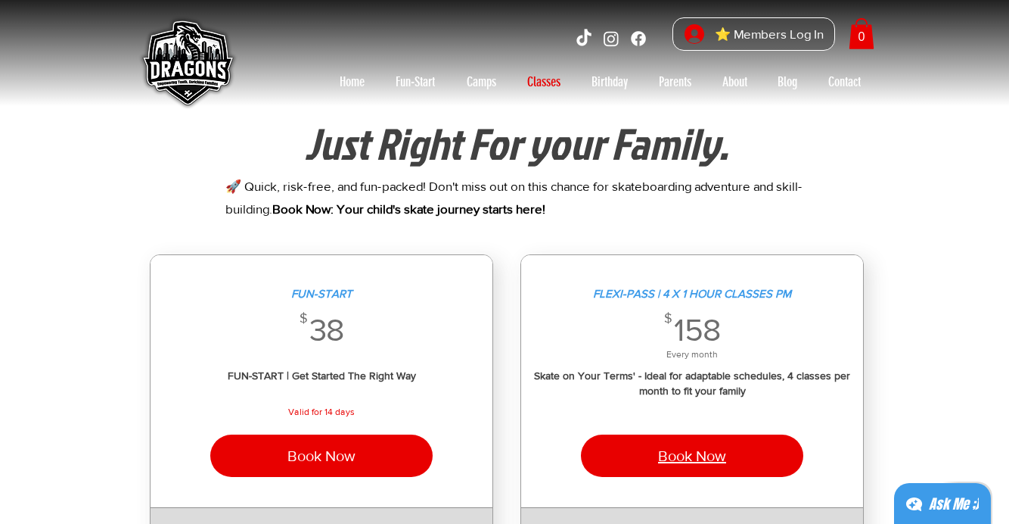
click at [674, 456] on span "Book Now" at bounding box center [692, 455] width 68 height 17
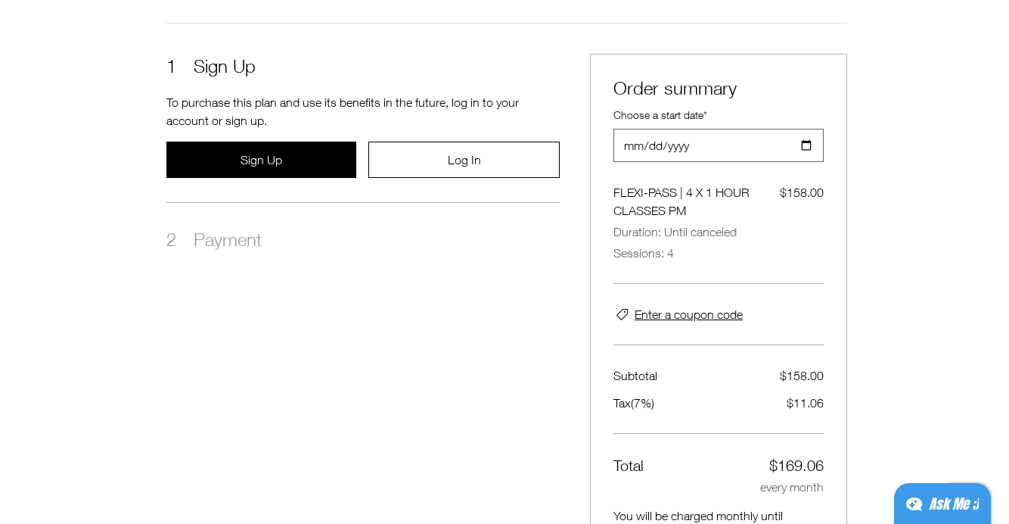
scroll to position [291, 0]
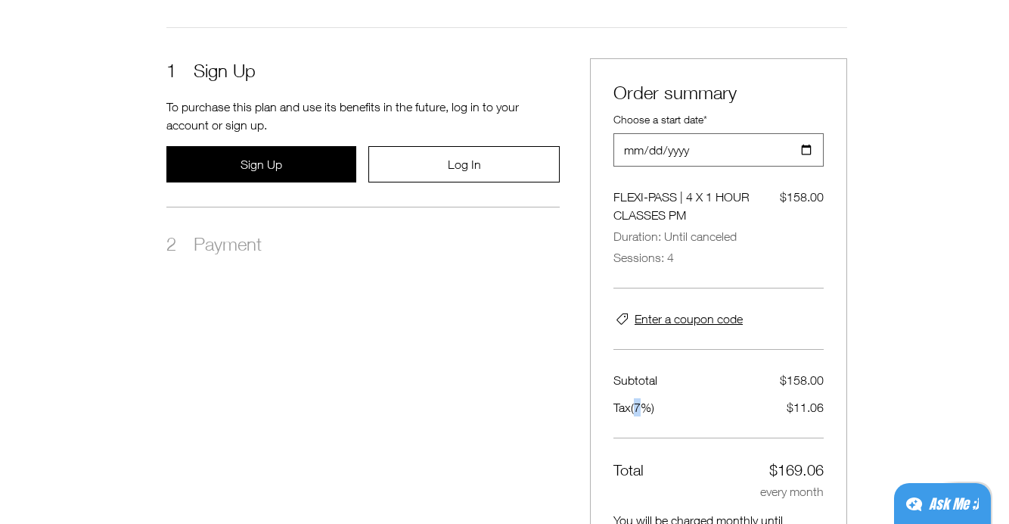
click at [645, 412] on span "Tax ( 7 %)" at bounding box center [634, 407] width 41 height 18
click at [693, 403] on div "Tax ( 7 %) $11.06" at bounding box center [719, 407] width 210 height 18
click at [804, 148] on input "2025-09-09" at bounding box center [714, 150] width 200 height 32
click at [872, 188] on div "Checkout 1 Sign Up To purchase this plan and use its benefits in the future, lo…" at bounding box center [507, 283] width 742 height 695
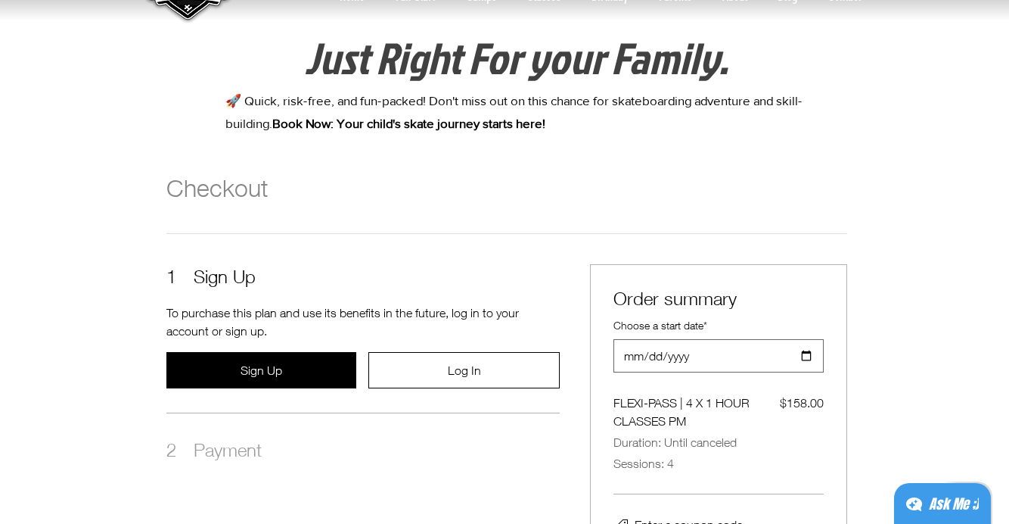
scroll to position [0, 0]
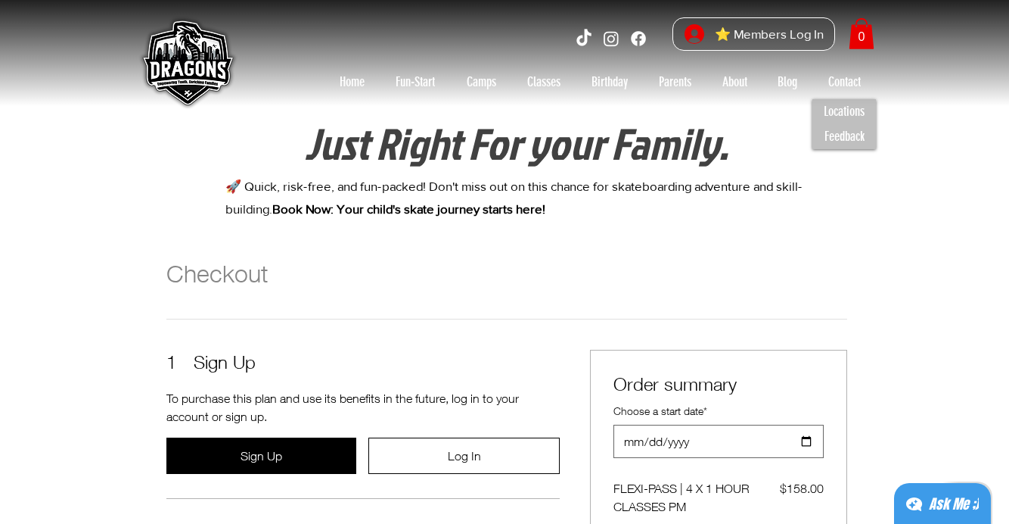
click at [922, 498] on button "Ask Me ;)" at bounding box center [942, 504] width 97 height 42
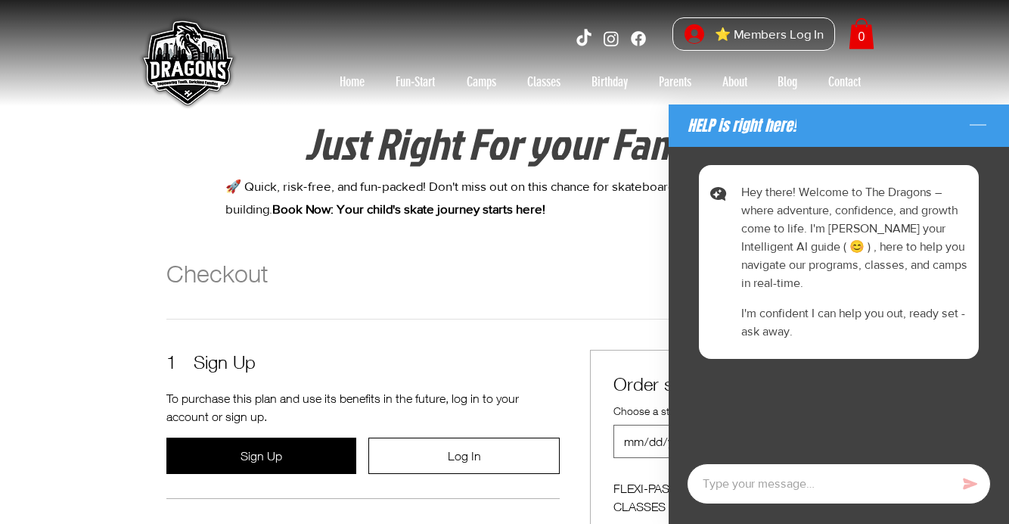
type textarea "x"
type textarea "w"
type textarea "x"
type textarea "wh"
type textarea "x"
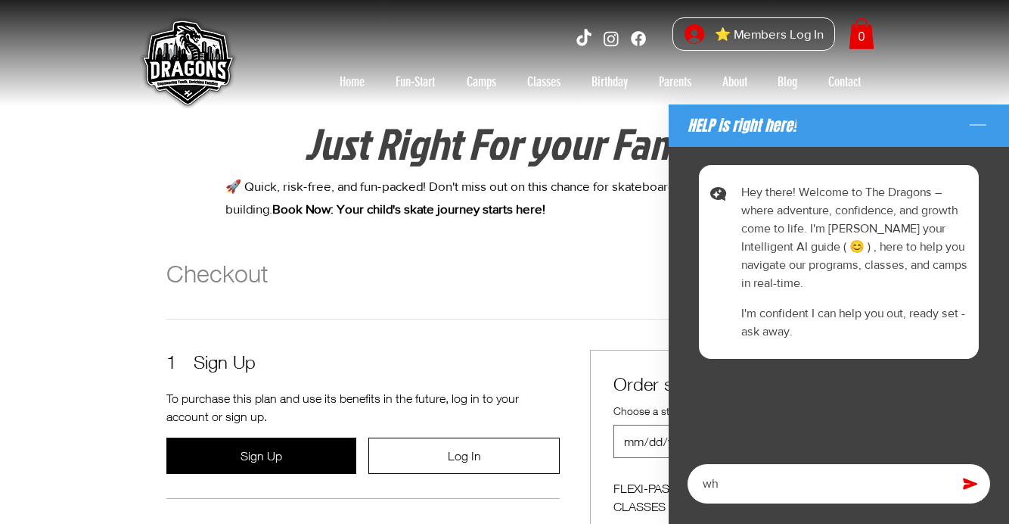
type textarea "wha"
type textarea "x"
type textarea "what"
type textarea "x"
type textarea "what"
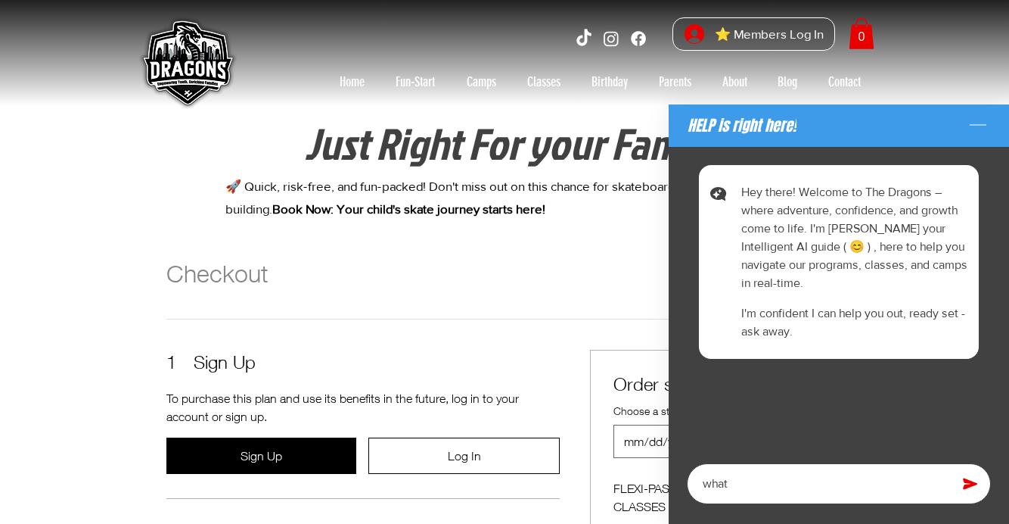
type textarea "x"
type textarea "what l"
type textarea "x"
type textarea "what lo"
type textarea "x"
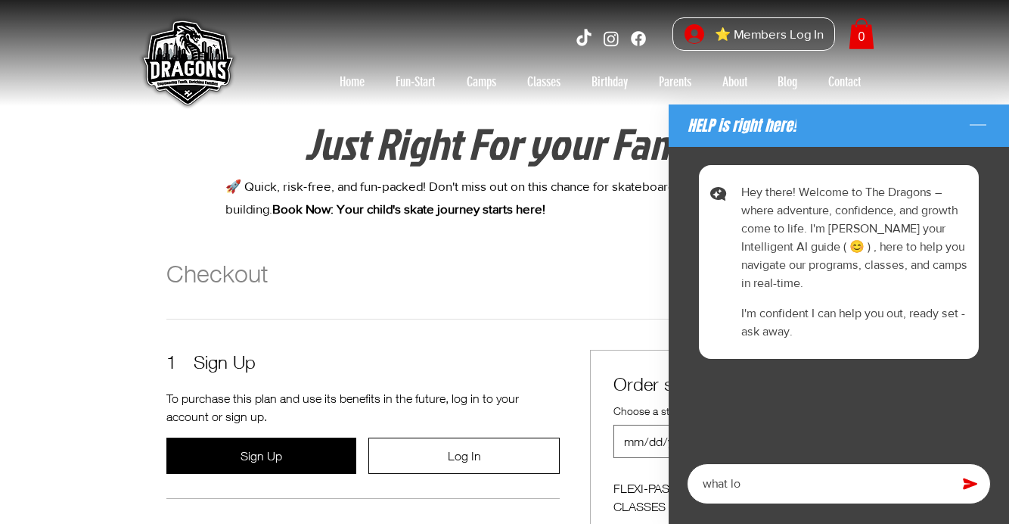
type textarea "what loc"
type textarea "x"
type textarea "what loca"
type textarea "x"
type textarea "what locat"
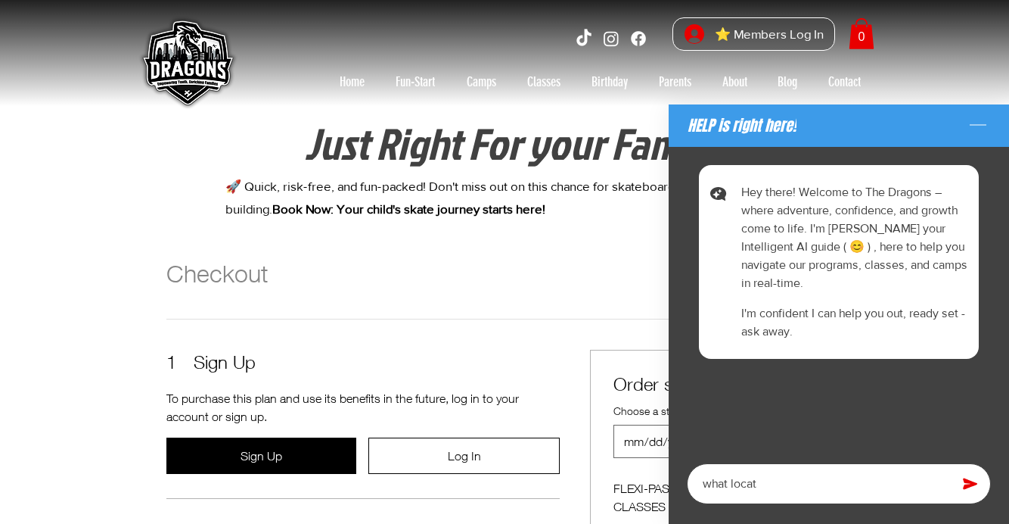
type textarea "x"
type textarea "what locati"
type textarea "x"
type textarea "what locatio"
type textarea "x"
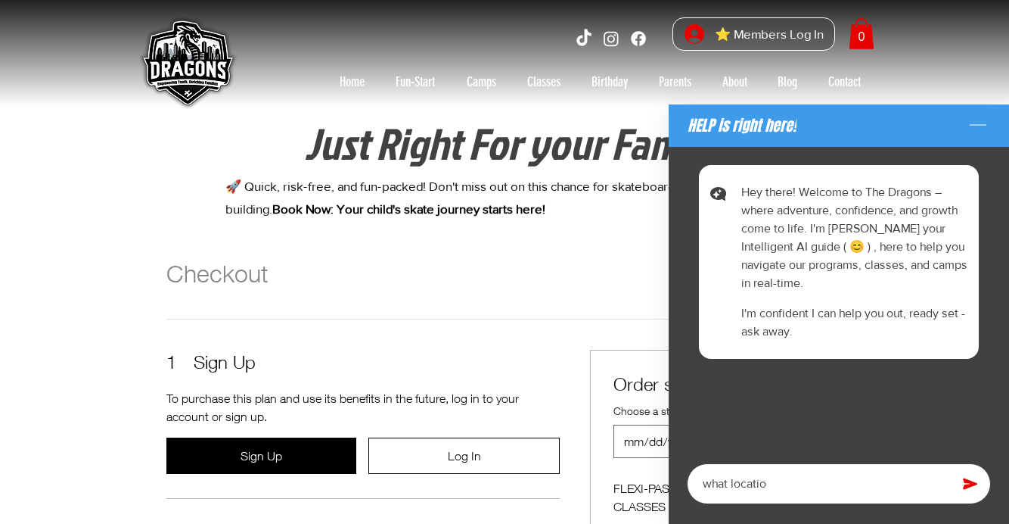
type textarea "what locatios"
type textarea "x"
type textarea "what locatio"
type textarea "x"
type textarea "what location"
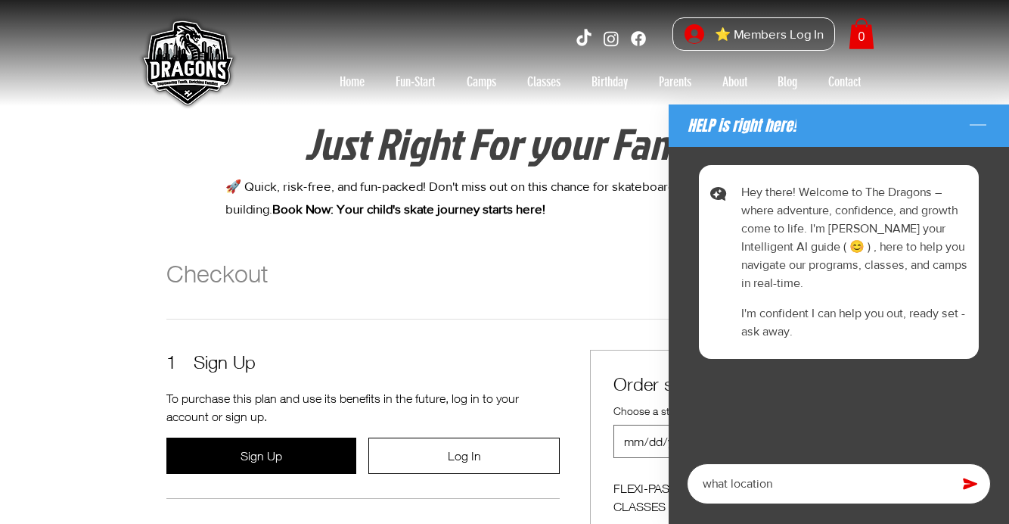
type textarea "x"
type textarea "what locations"
type textarea "x"
type textarea "what locations"
type textarea "x"
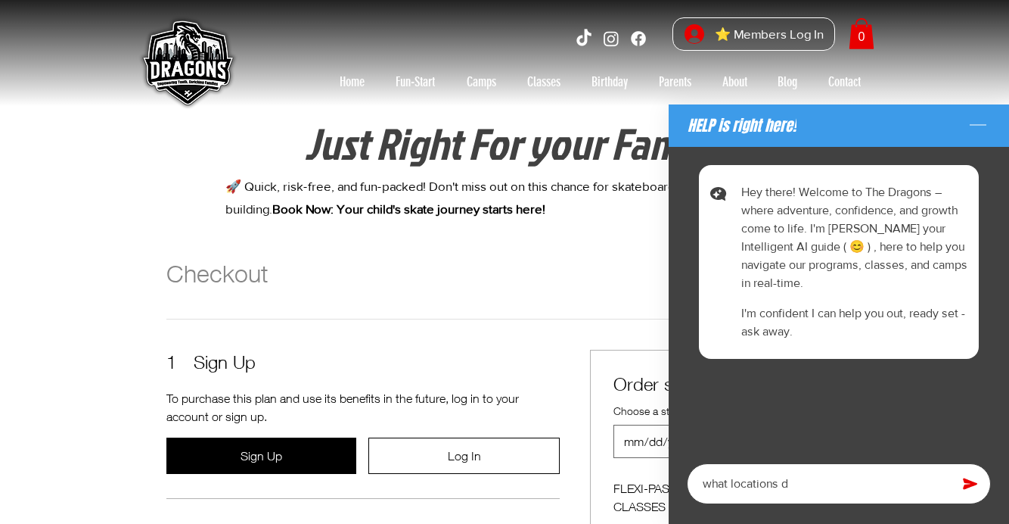
type textarea "what locations do"
type textarea "x"
type textarea "what locations do"
type textarea "x"
type textarea "what locations do y"
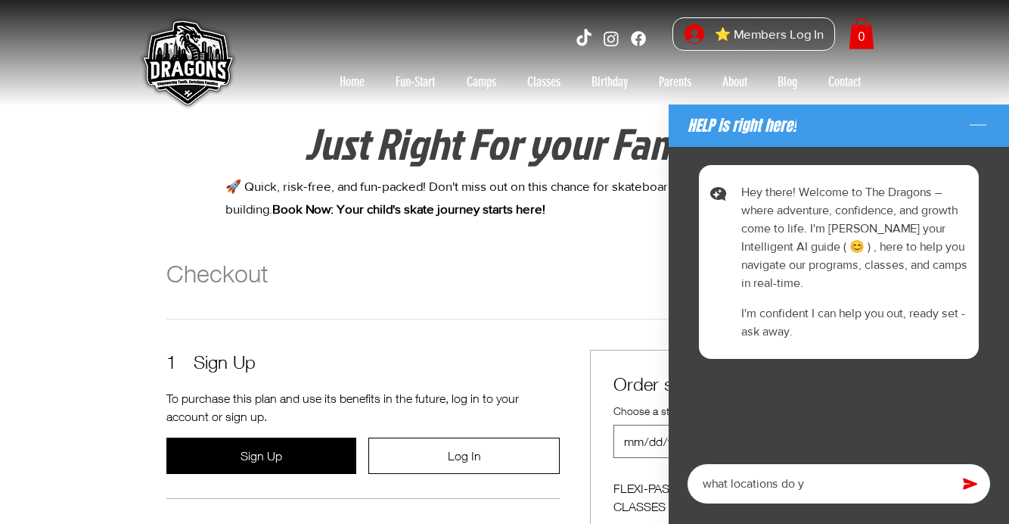
type textarea "x"
type textarea "what locations do yo"
type textarea "x"
type textarea "what locations do you"
type textarea "x"
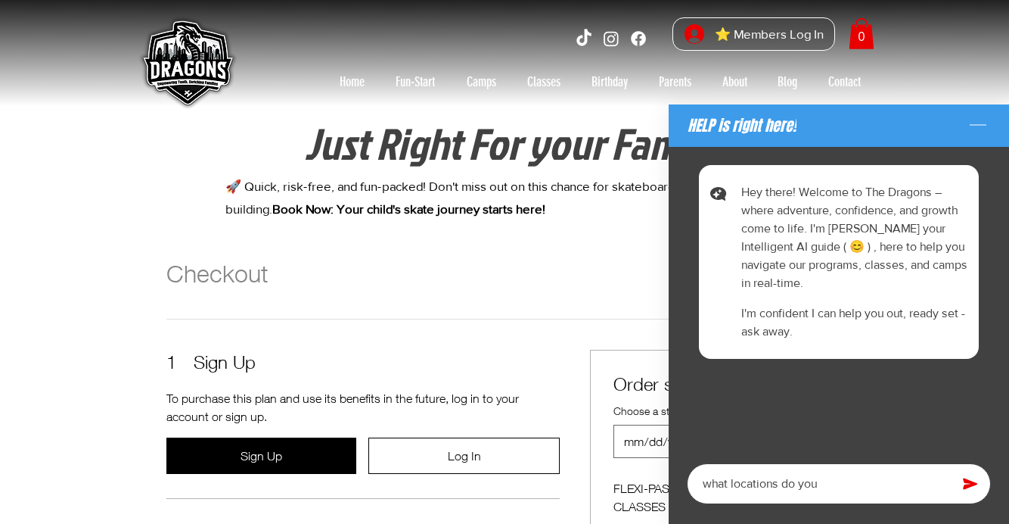
type textarea "what locations do you"
type textarea "x"
type textarea "what locations do you h"
type textarea "x"
type textarea "what locations do you ha"
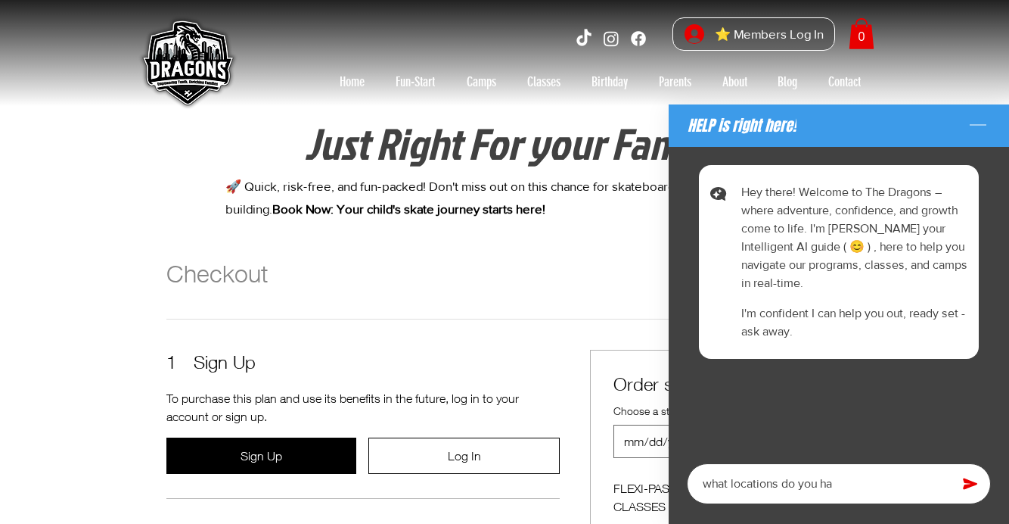
type textarea "x"
type textarea "what locations do you hav"
type textarea "x"
type textarea "what locations do you have"
type textarea "x"
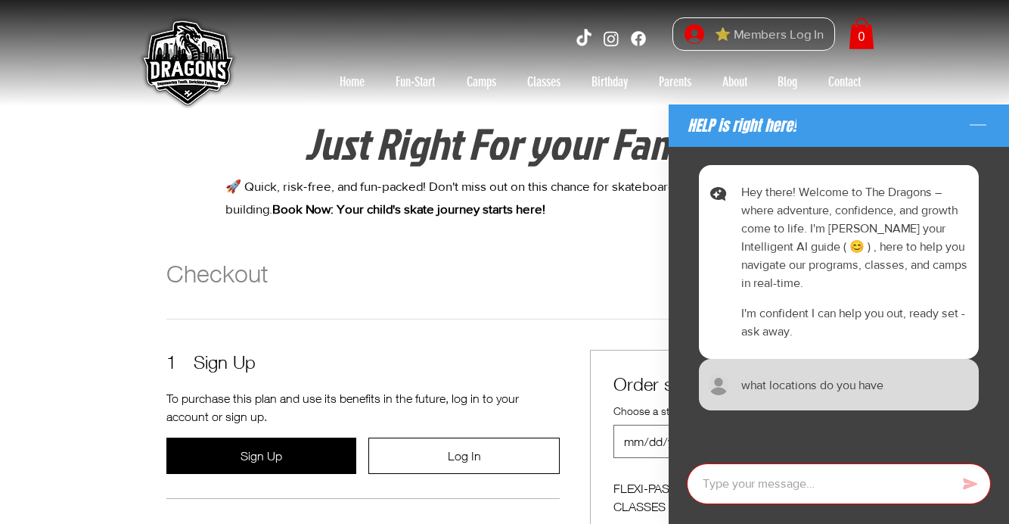
scroll to position [282, 0]
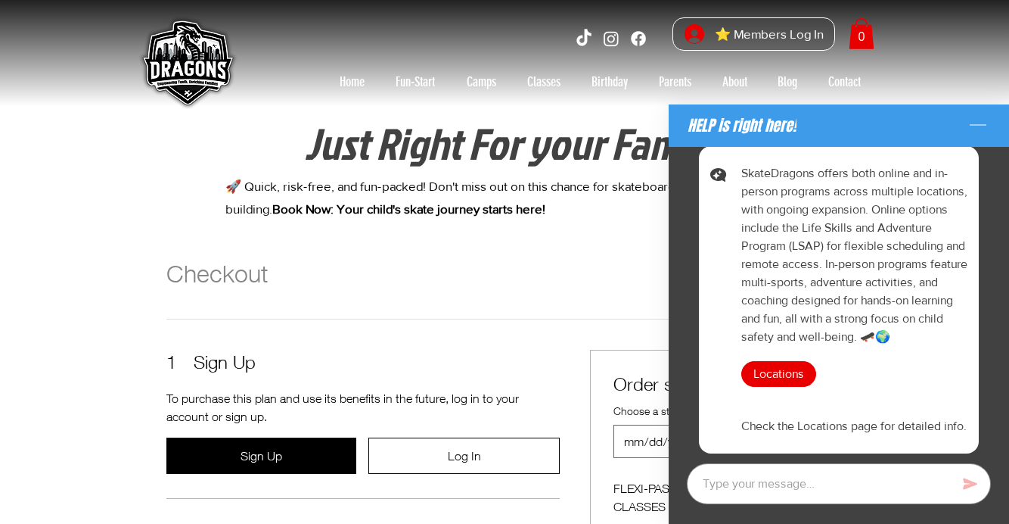
click at [763, 359] on div "SkateDragons offers both online and in-person programs across multiple location…" at bounding box center [856, 299] width 229 height 271
click at [766, 367] on span "Locations" at bounding box center [779, 373] width 51 height 17
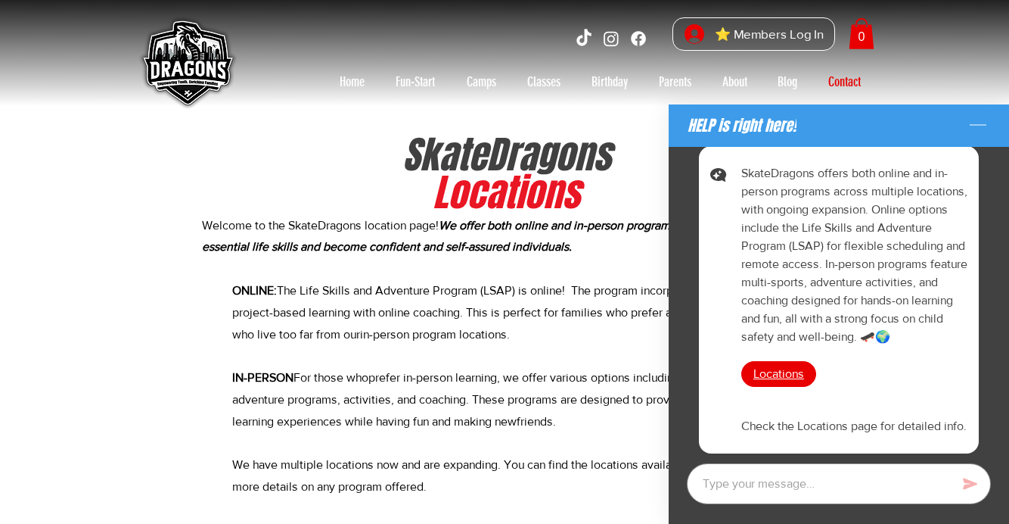
type textarea "x"
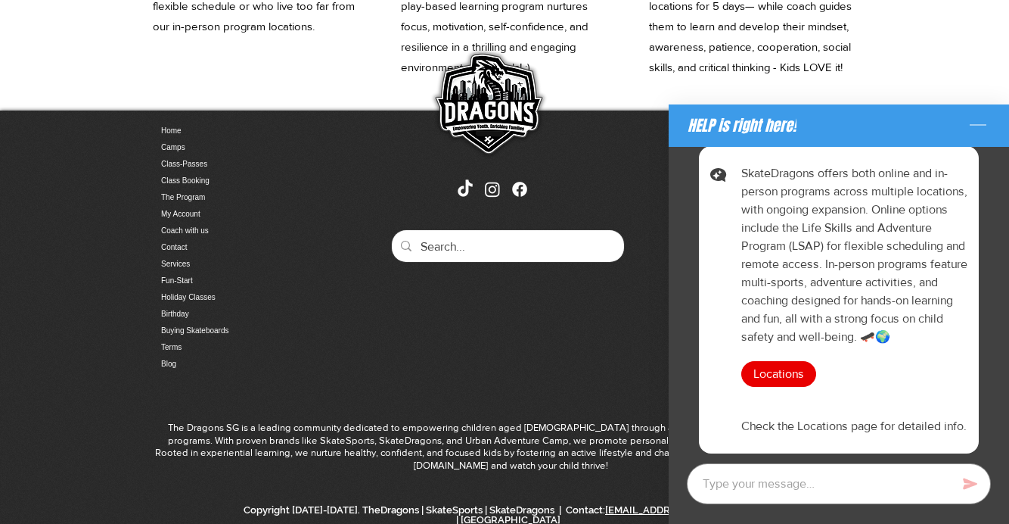
scroll to position [1062, 0]
